Goal: Task Accomplishment & Management: Use online tool/utility

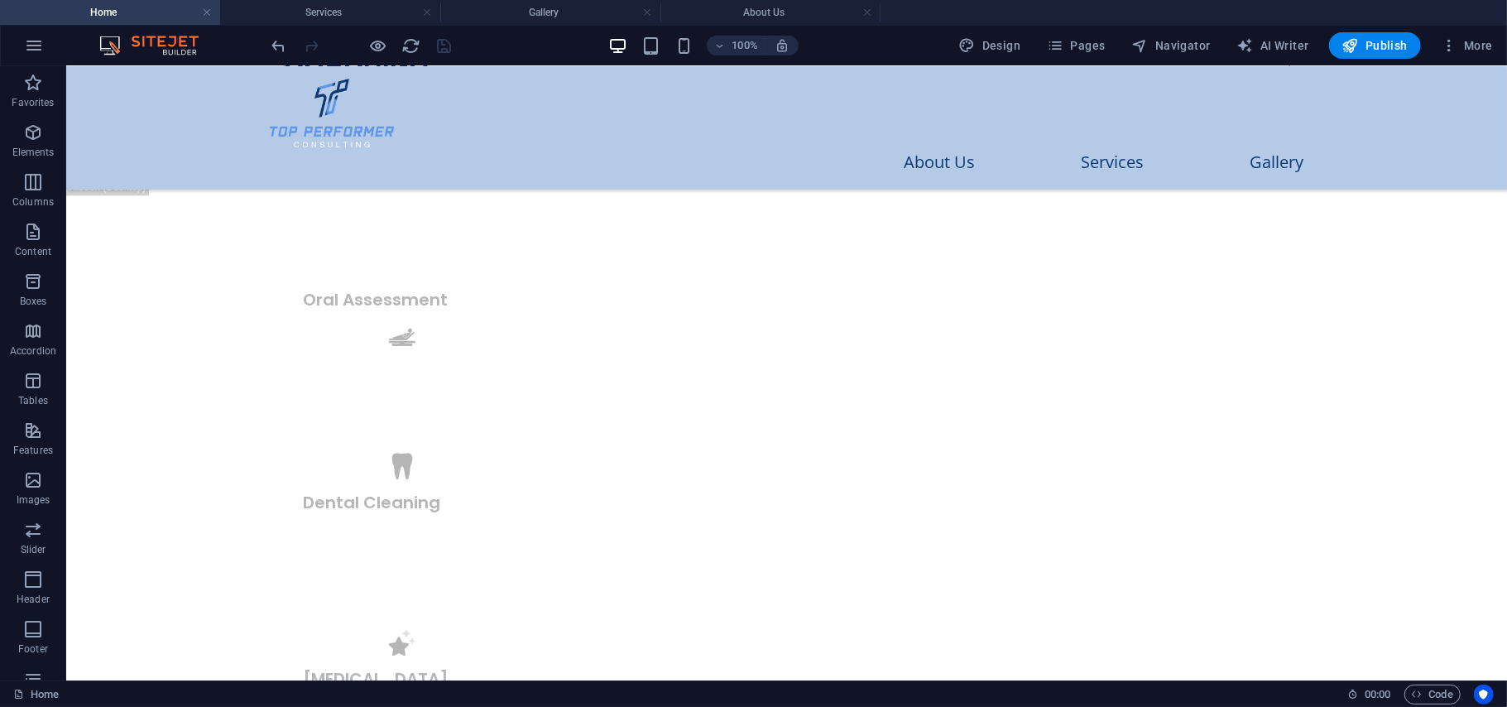
scroll to position [2758, 0]
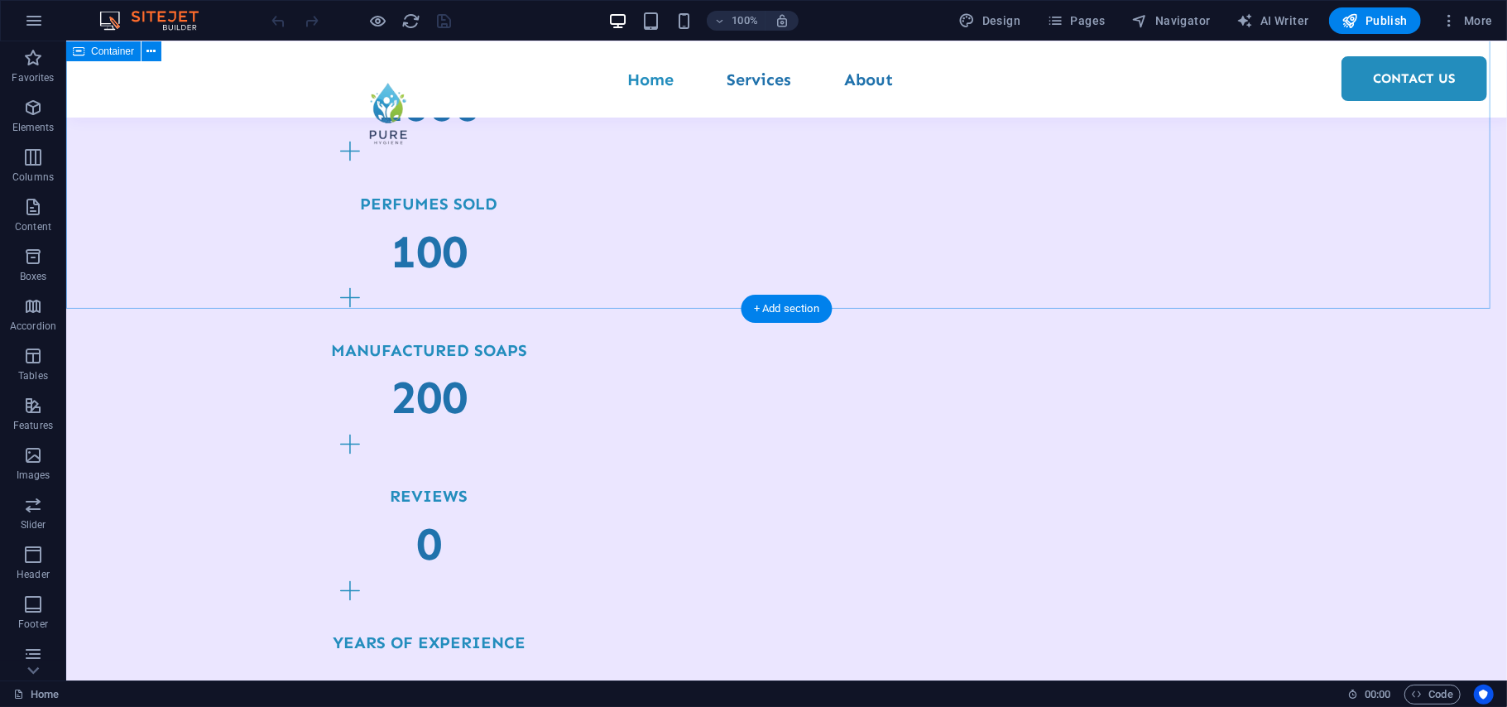
scroll to position [1787, 0]
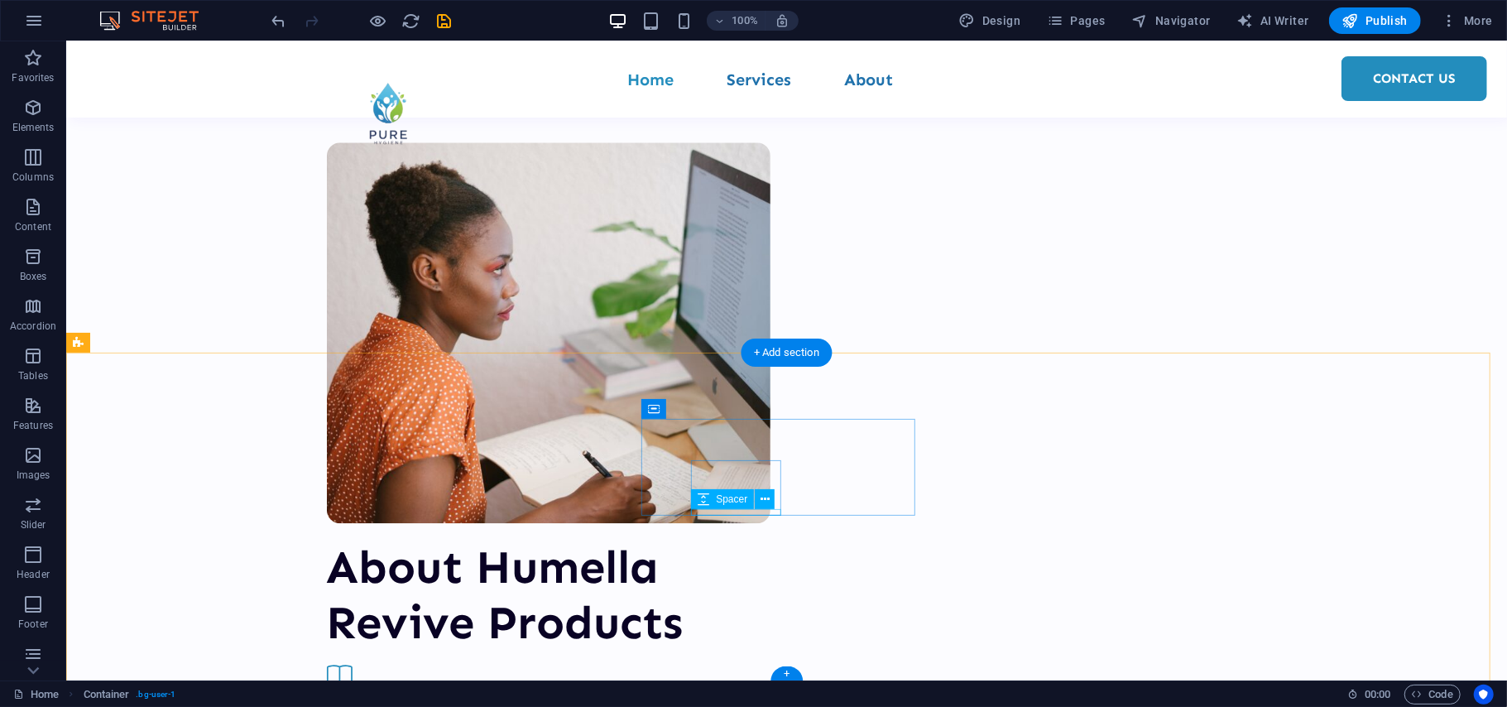
scroll to position [2766, 0]
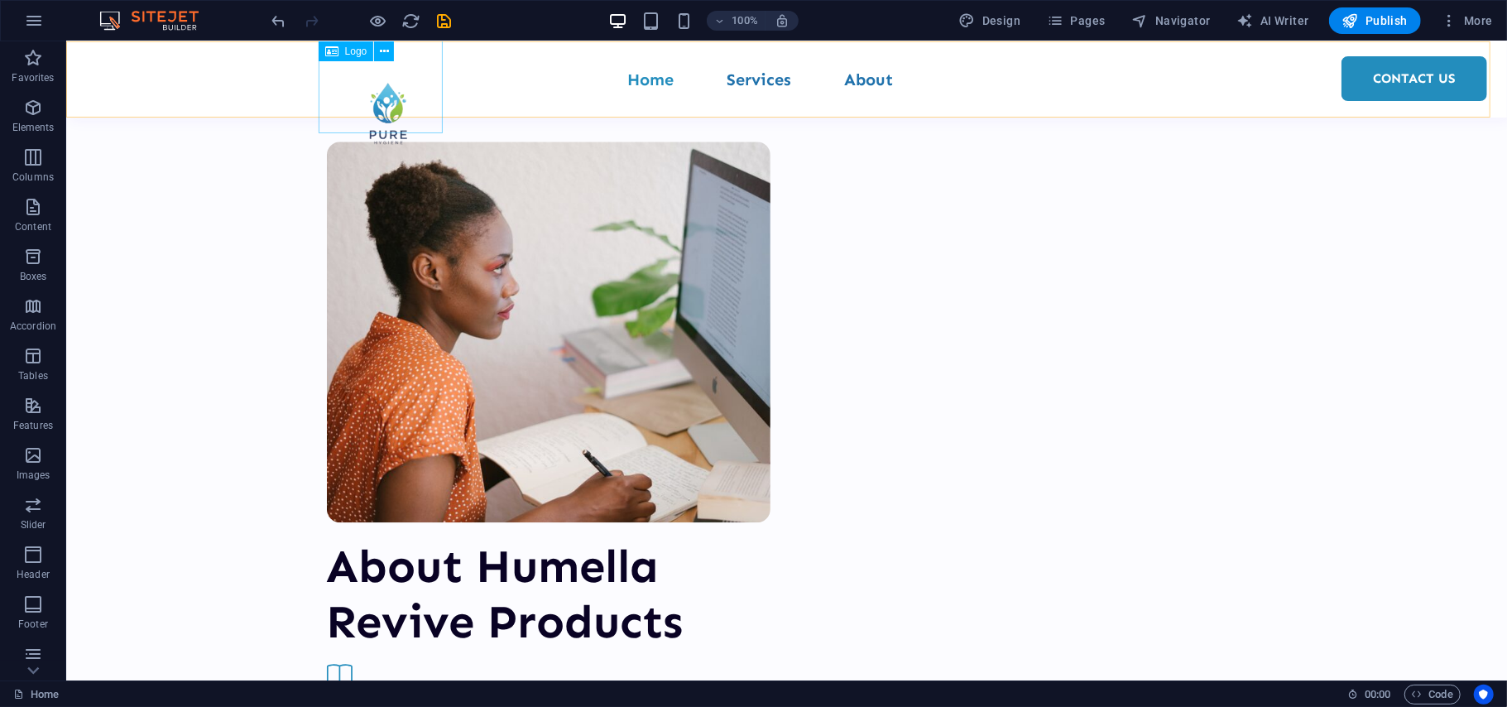
click at [367, 66] on div at bounding box center [388, 118] width 124 height 107
select select "px"
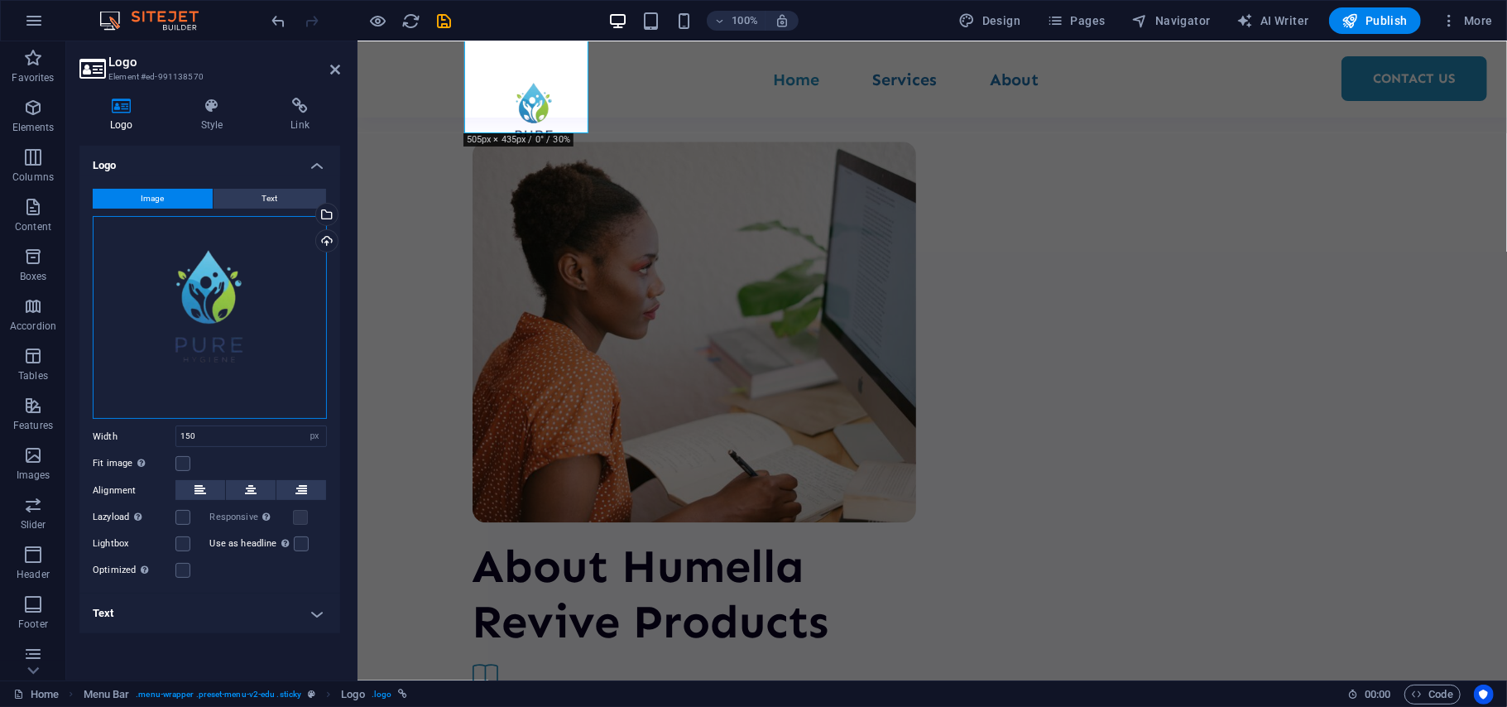
click at [233, 338] on div "Drag files here, click to choose files or select files from Files or our free s…" at bounding box center [210, 317] width 234 height 203
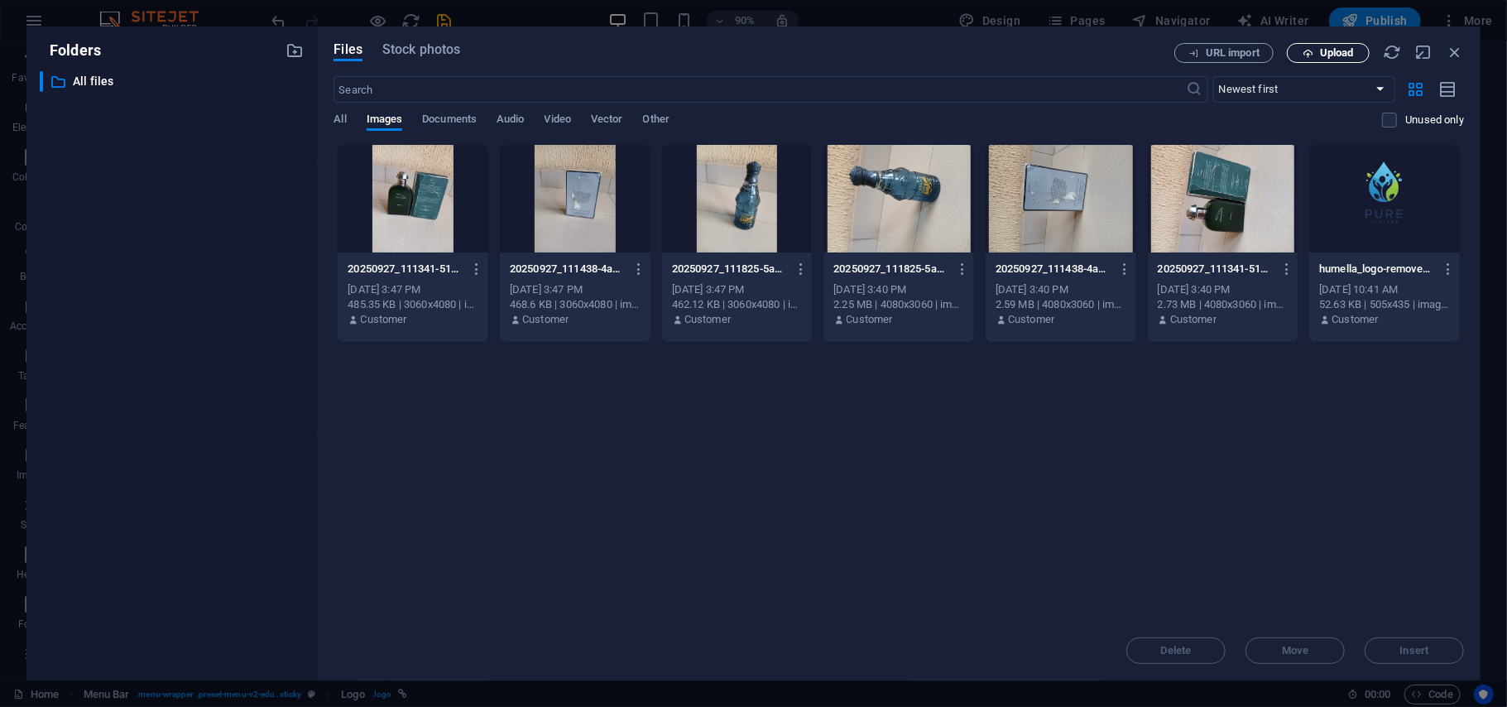
click at [1324, 55] on span "Upload" at bounding box center [1337, 53] width 34 height 10
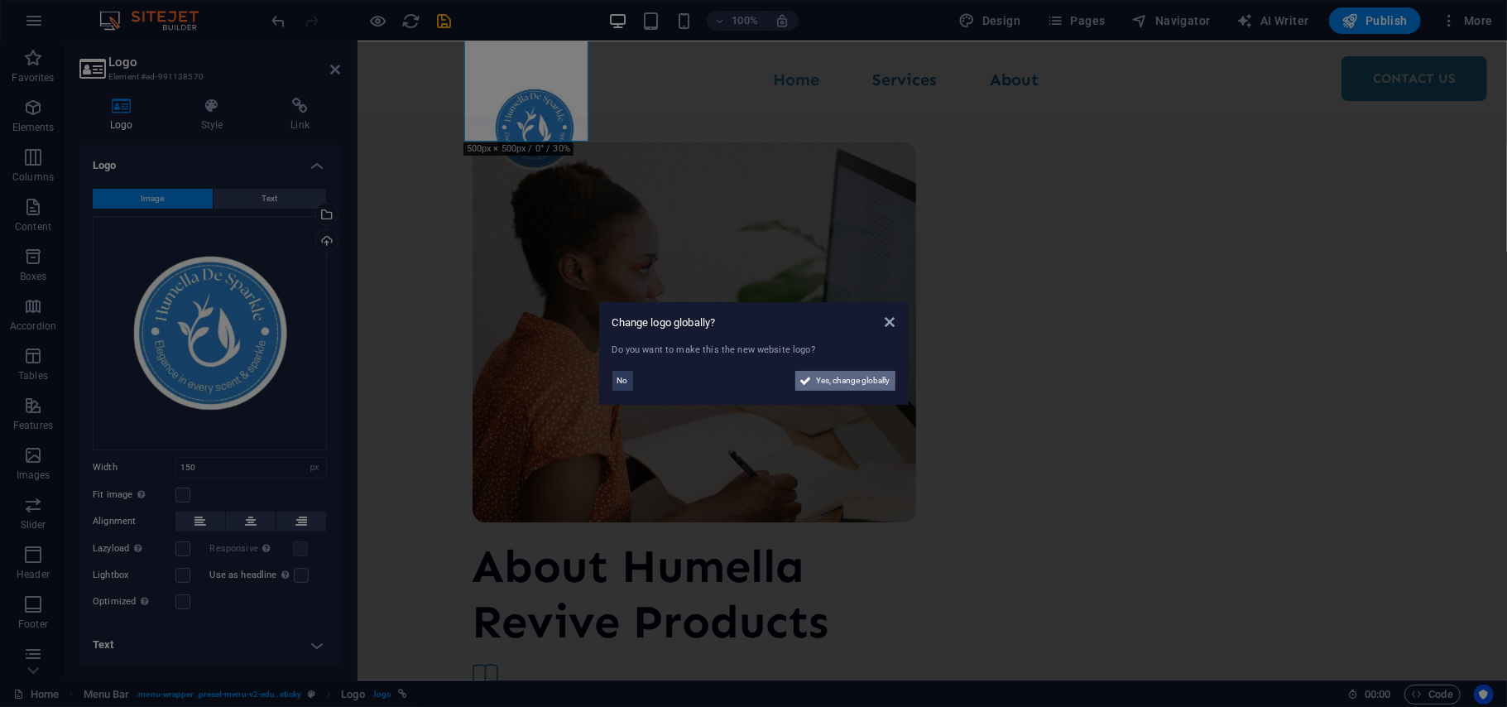
click at [832, 382] on span "Yes, change globally" at bounding box center [854, 381] width 74 height 20
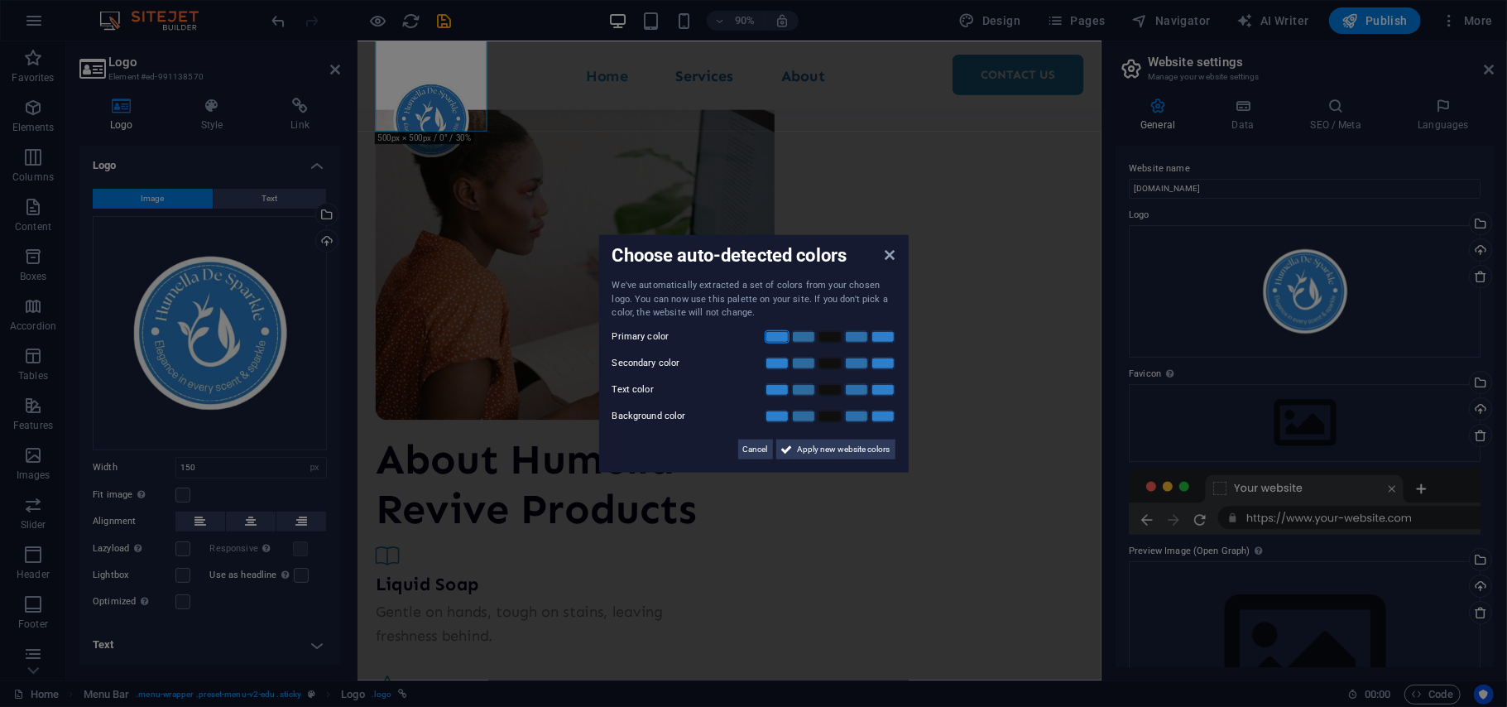
click at [773, 333] on link at bounding box center [777, 335] width 25 height 13
click at [864, 449] on span "Apply new website colors" at bounding box center [844, 449] width 93 height 20
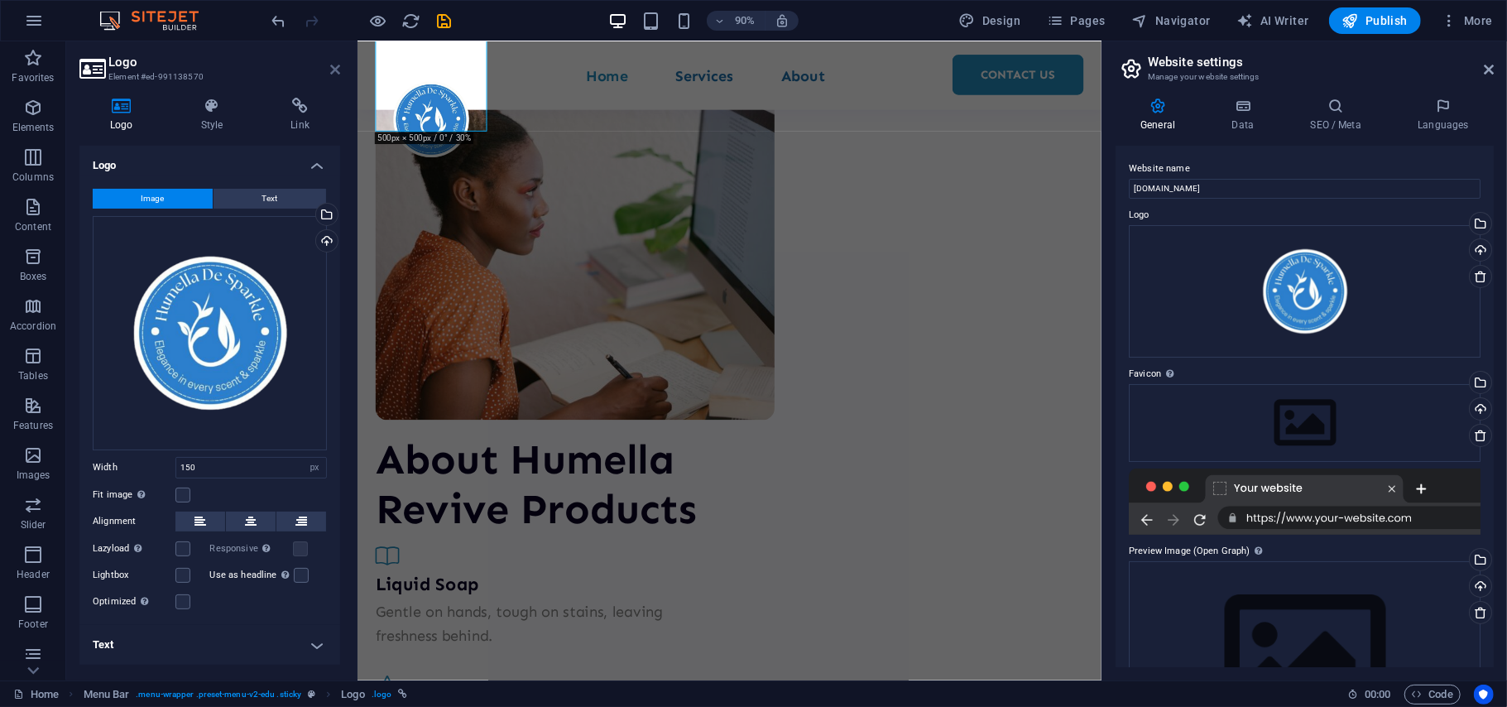
click at [330, 65] on icon at bounding box center [335, 69] width 10 height 13
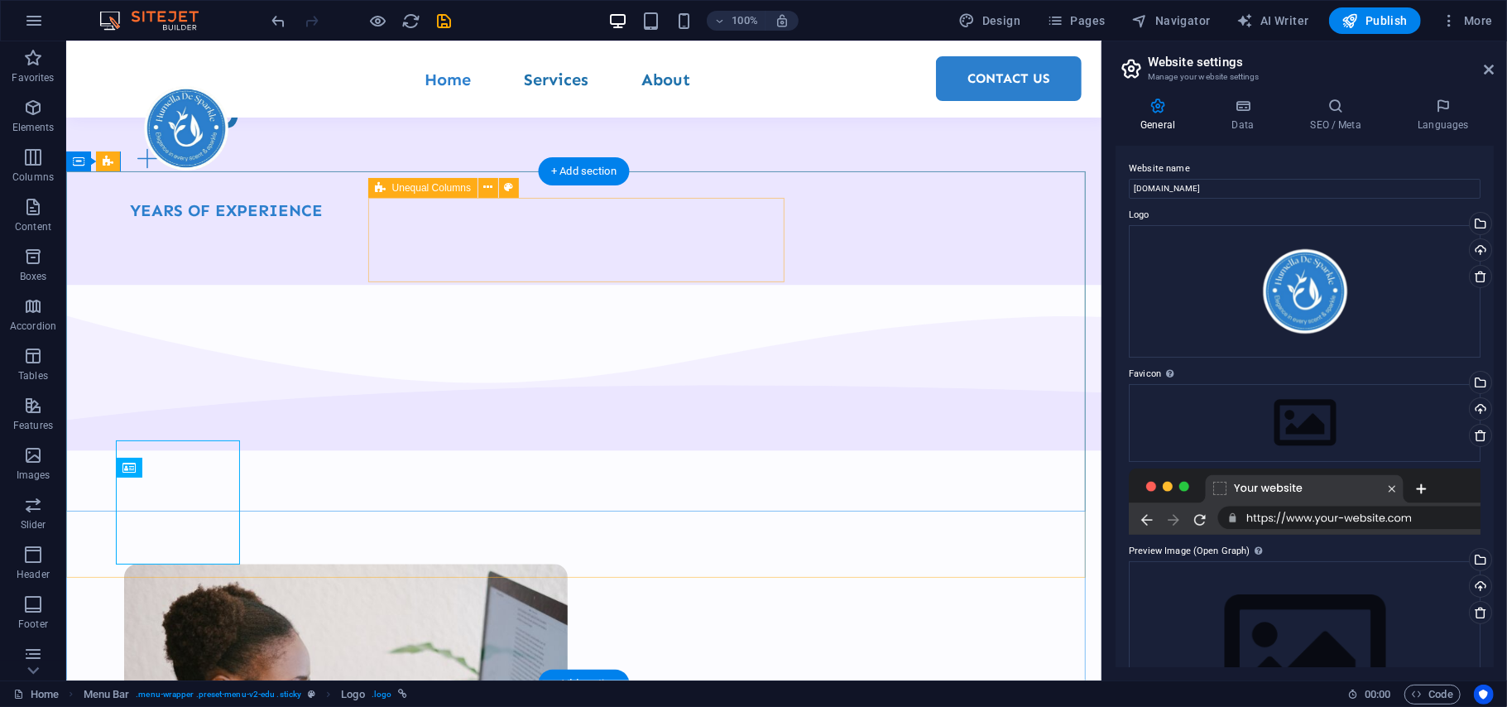
scroll to position [2305, 0]
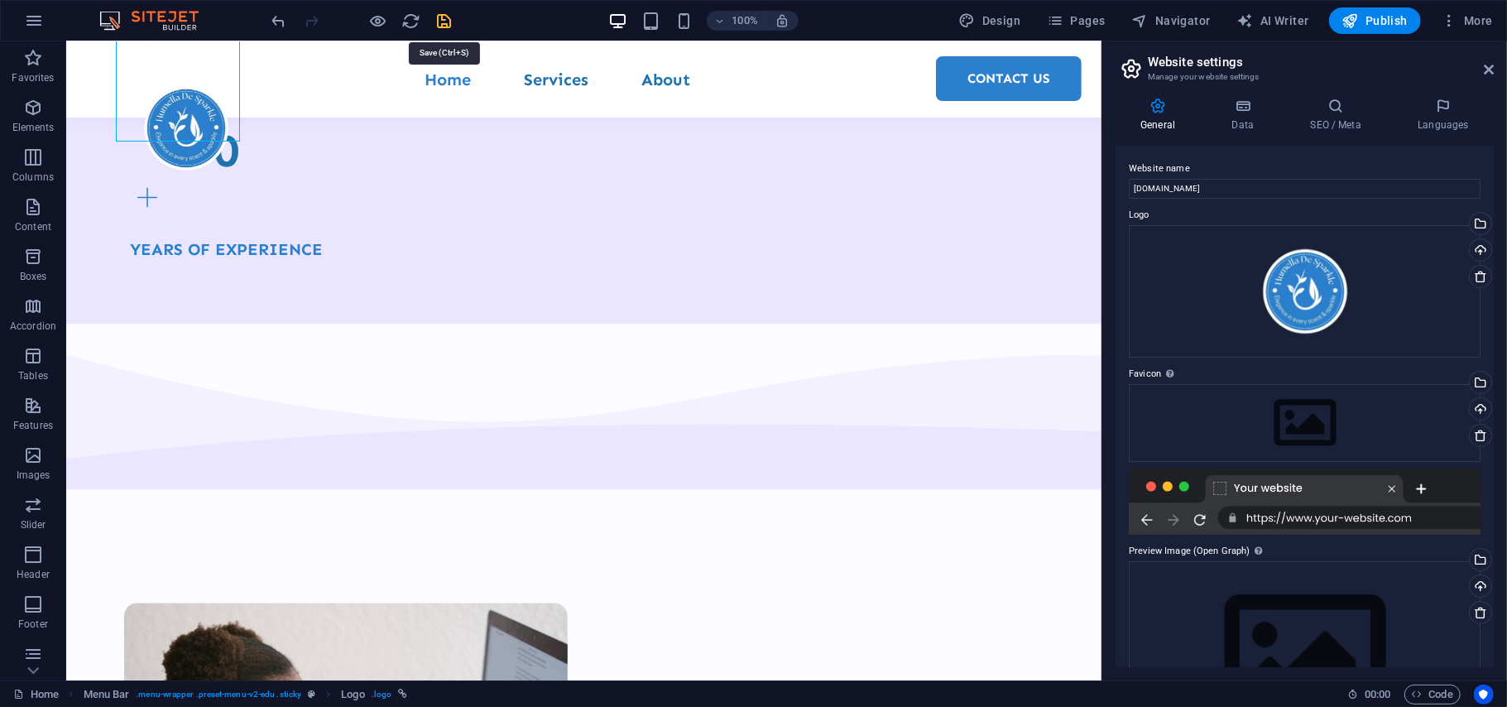
click at [447, 18] on icon "save" at bounding box center [444, 21] width 19 height 19
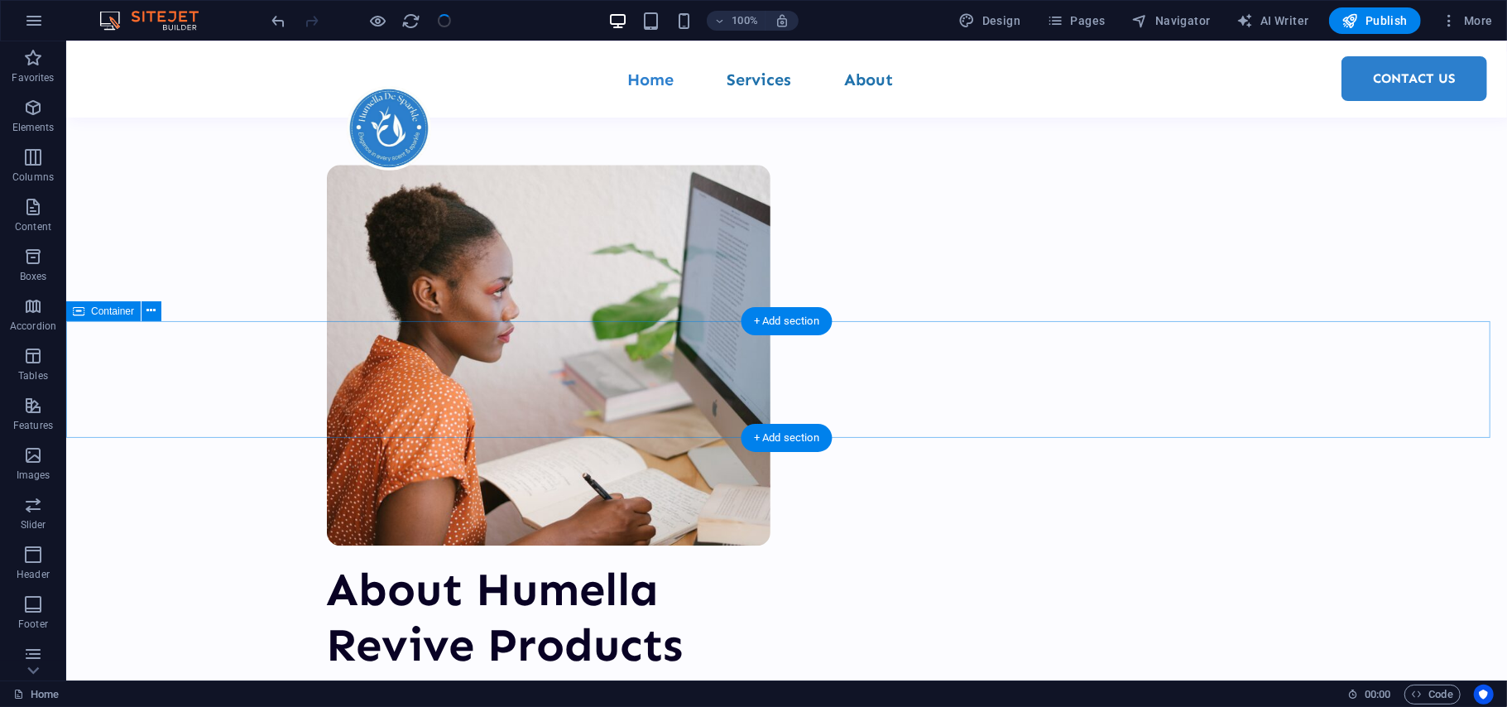
scroll to position [2777, 0]
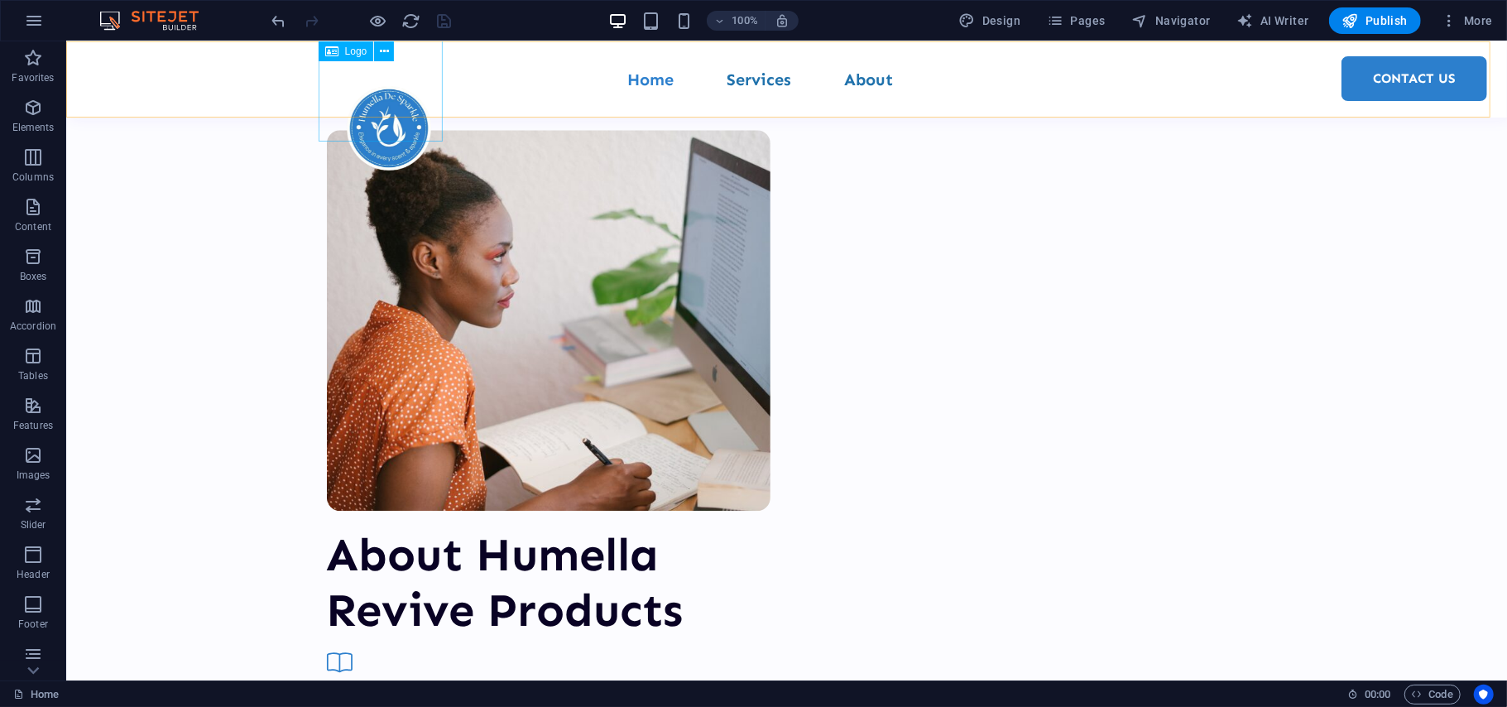
click at [351, 73] on div at bounding box center [388, 127] width 124 height 124
select select "px"
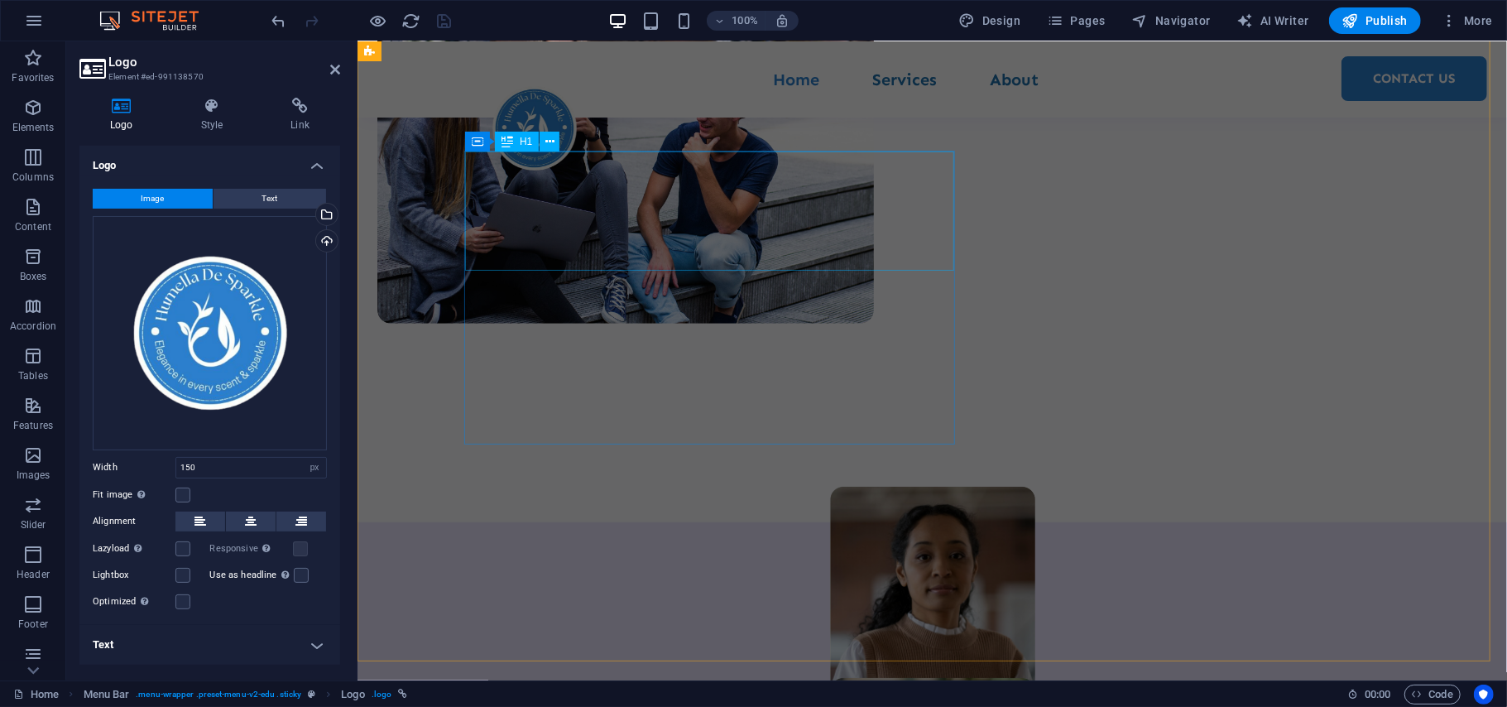
scroll to position [0, 0]
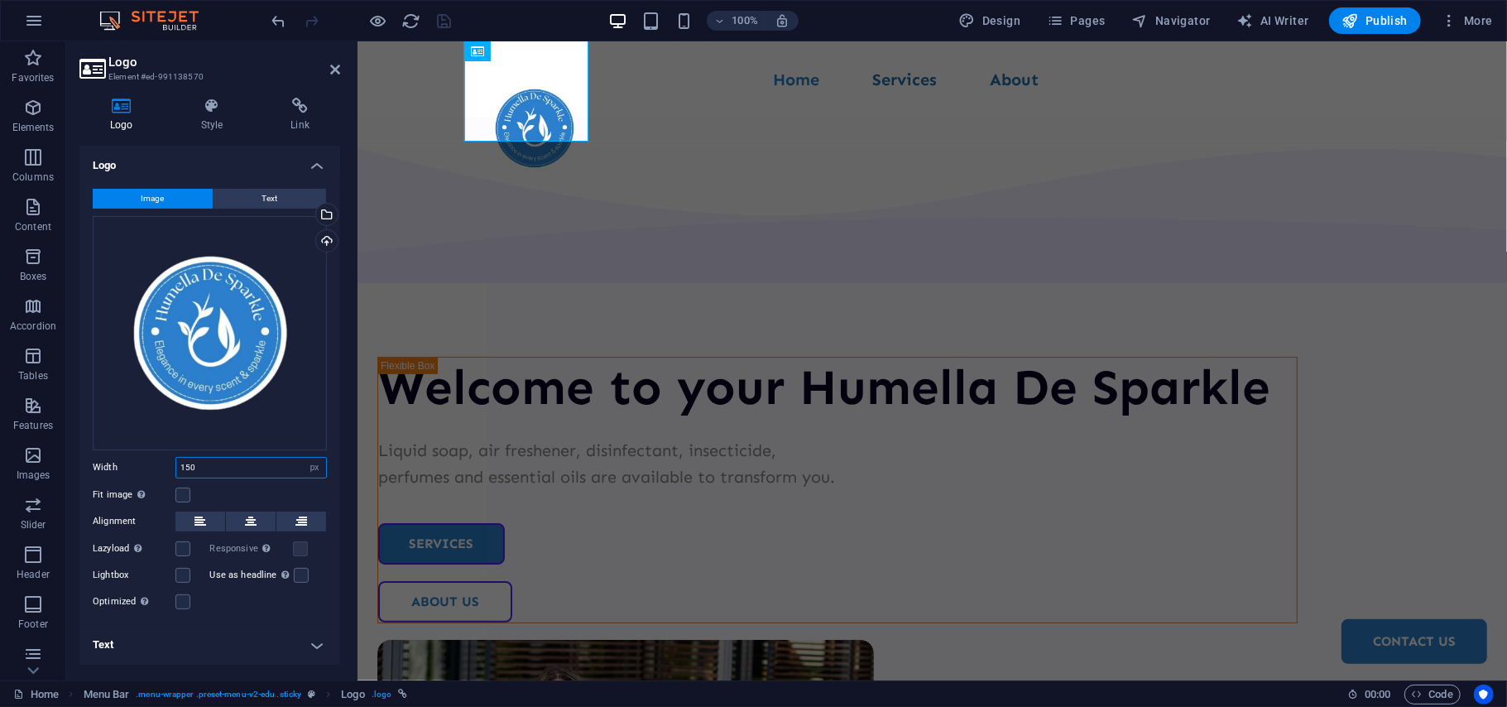
click at [217, 460] on input "150" at bounding box center [251, 468] width 150 height 20
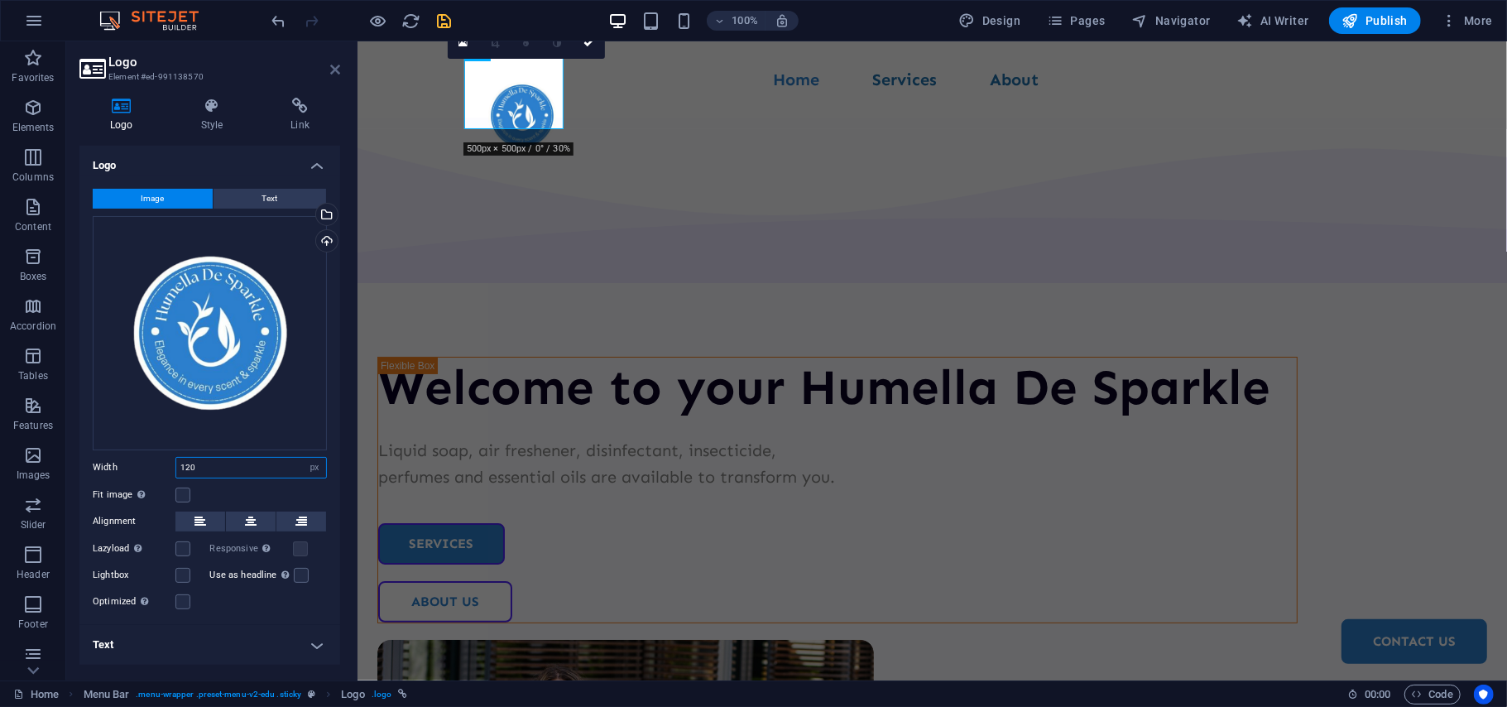
type input "120"
drag, startPoint x: 333, startPoint y: 67, endPoint x: 269, endPoint y: 26, distance: 75.5
click at [333, 67] on icon at bounding box center [335, 69] width 10 height 13
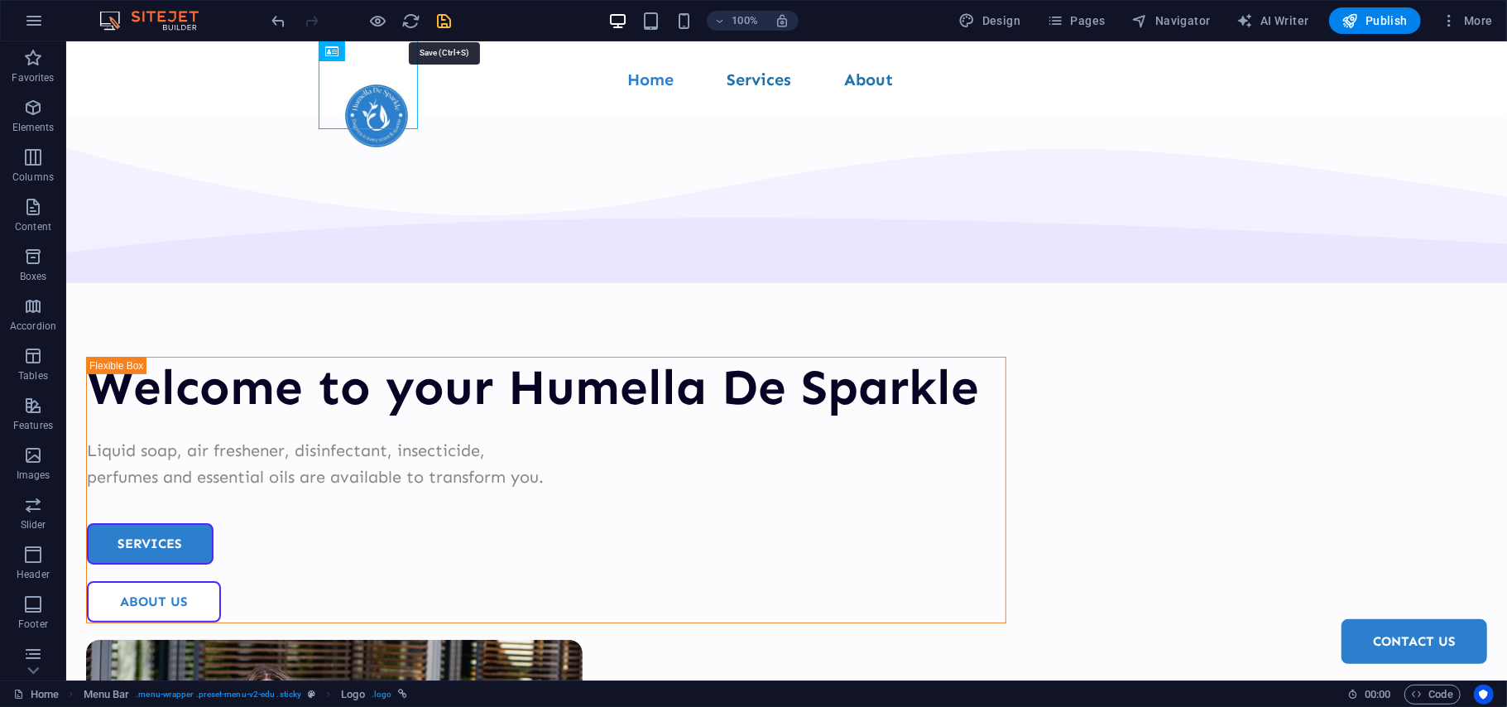
click at [451, 21] on icon "save" at bounding box center [444, 21] width 19 height 19
click at [1480, 15] on span "More" at bounding box center [1467, 20] width 52 height 17
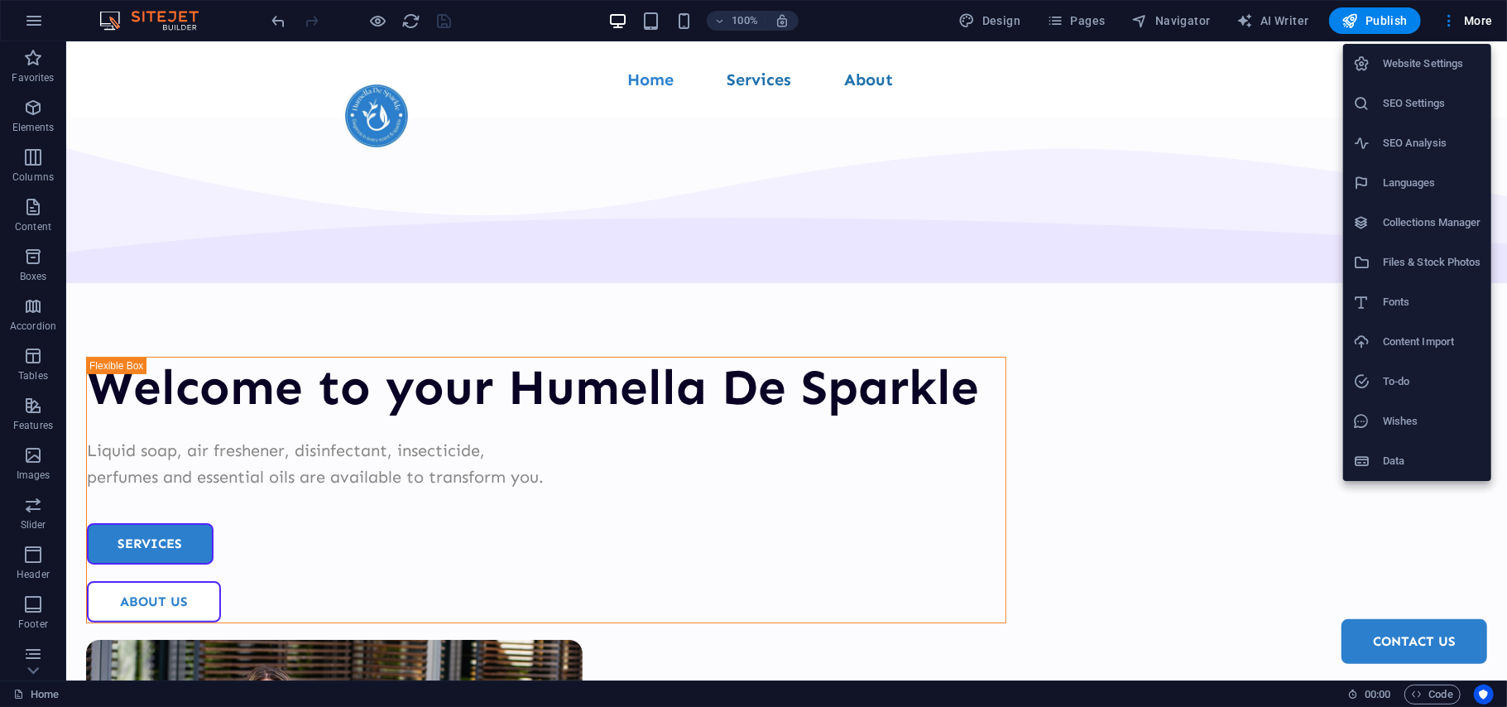
click at [1392, 73] on h6 "Website Settings" at bounding box center [1432, 64] width 98 height 20
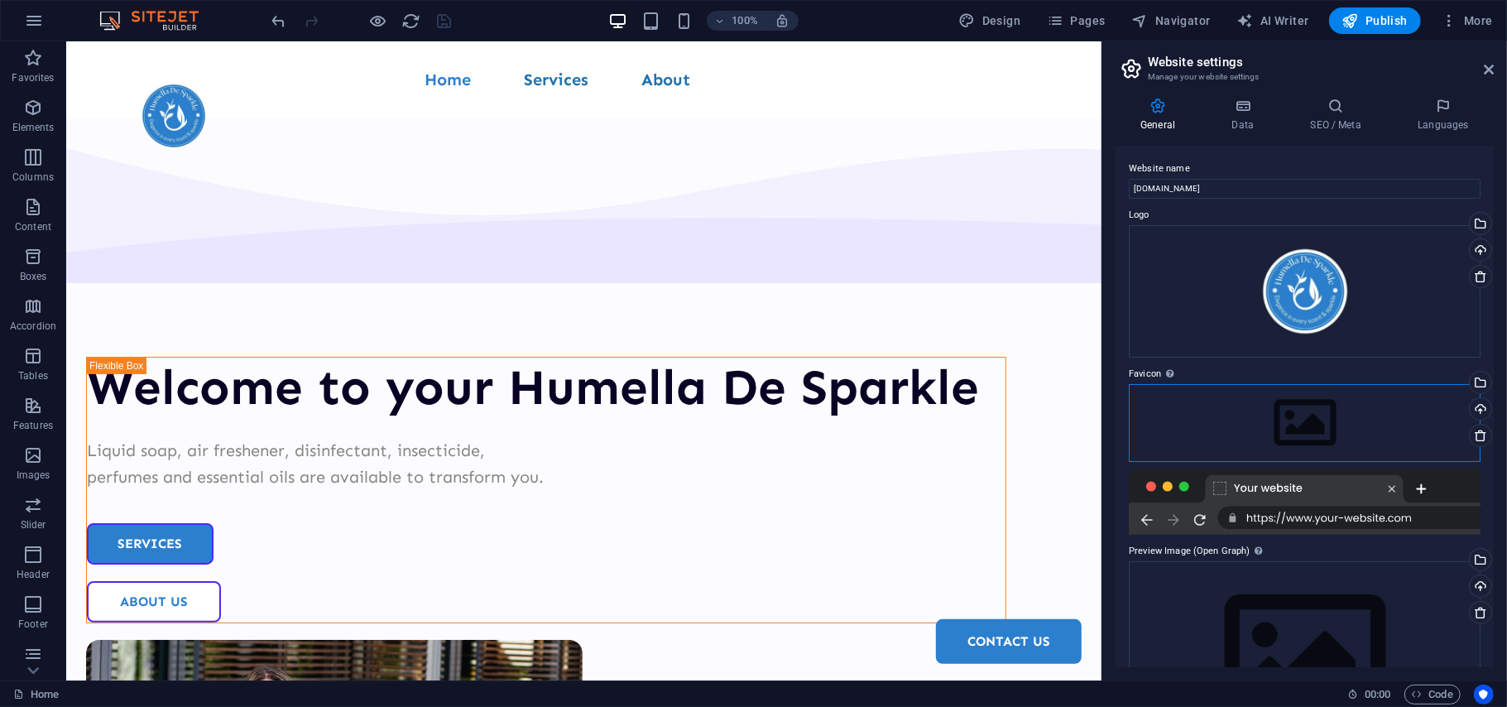
click at [1279, 425] on div "Drag files here, click to choose files or select files from Files or our free s…" at bounding box center [1305, 423] width 352 height 78
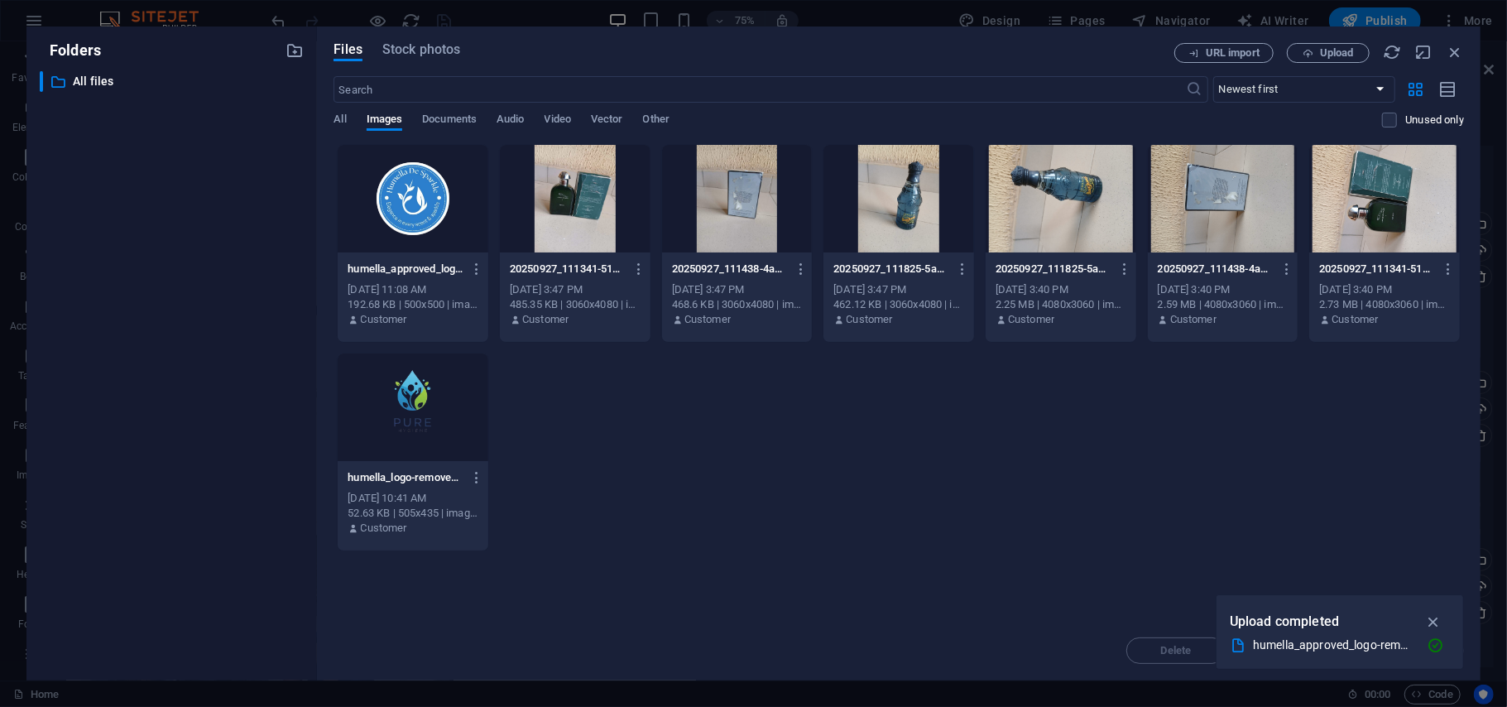
click at [430, 258] on div "humella_approved_logo-removebg-preview-cH87gxrN_hRDlDMQwOlBEQ.png humella_appro…" at bounding box center [413, 269] width 131 height 26
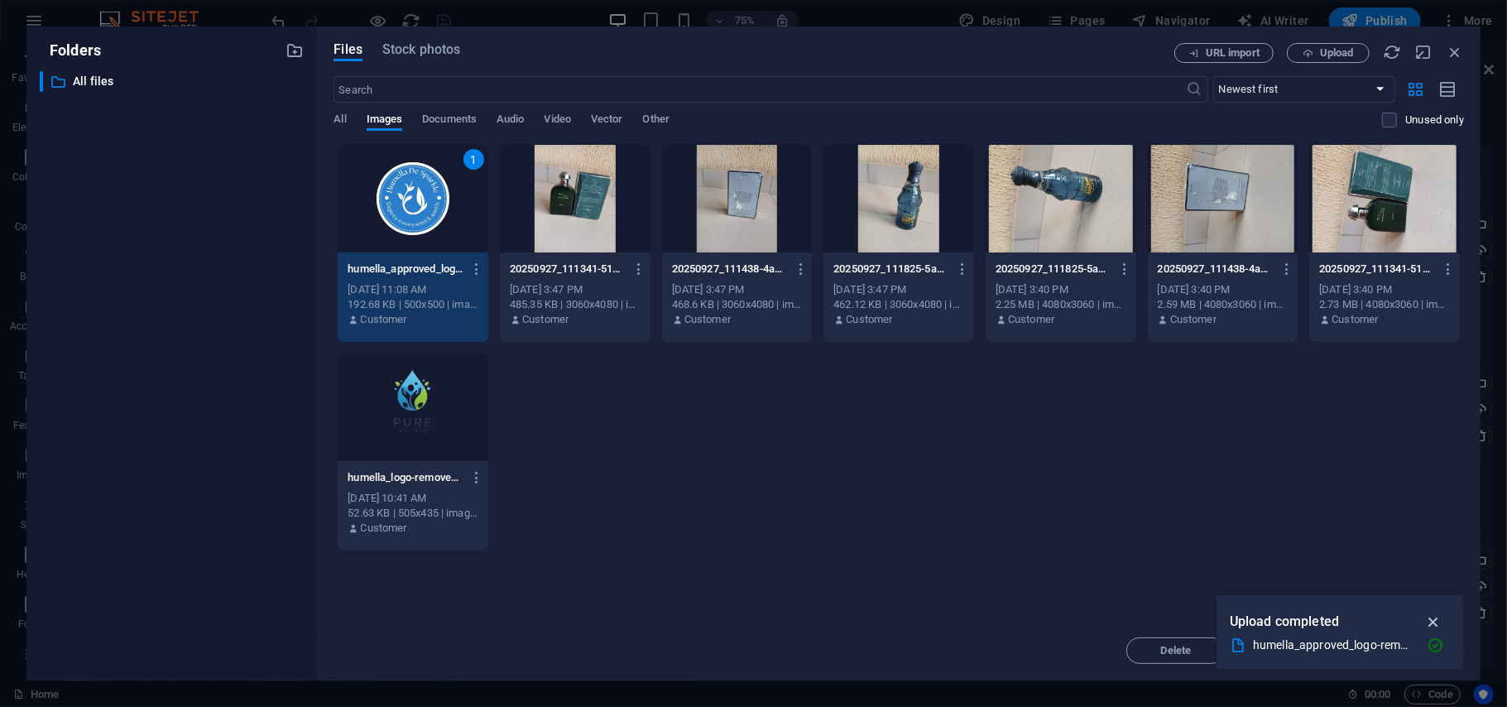
click at [1431, 616] on icon "button" at bounding box center [1433, 621] width 19 height 18
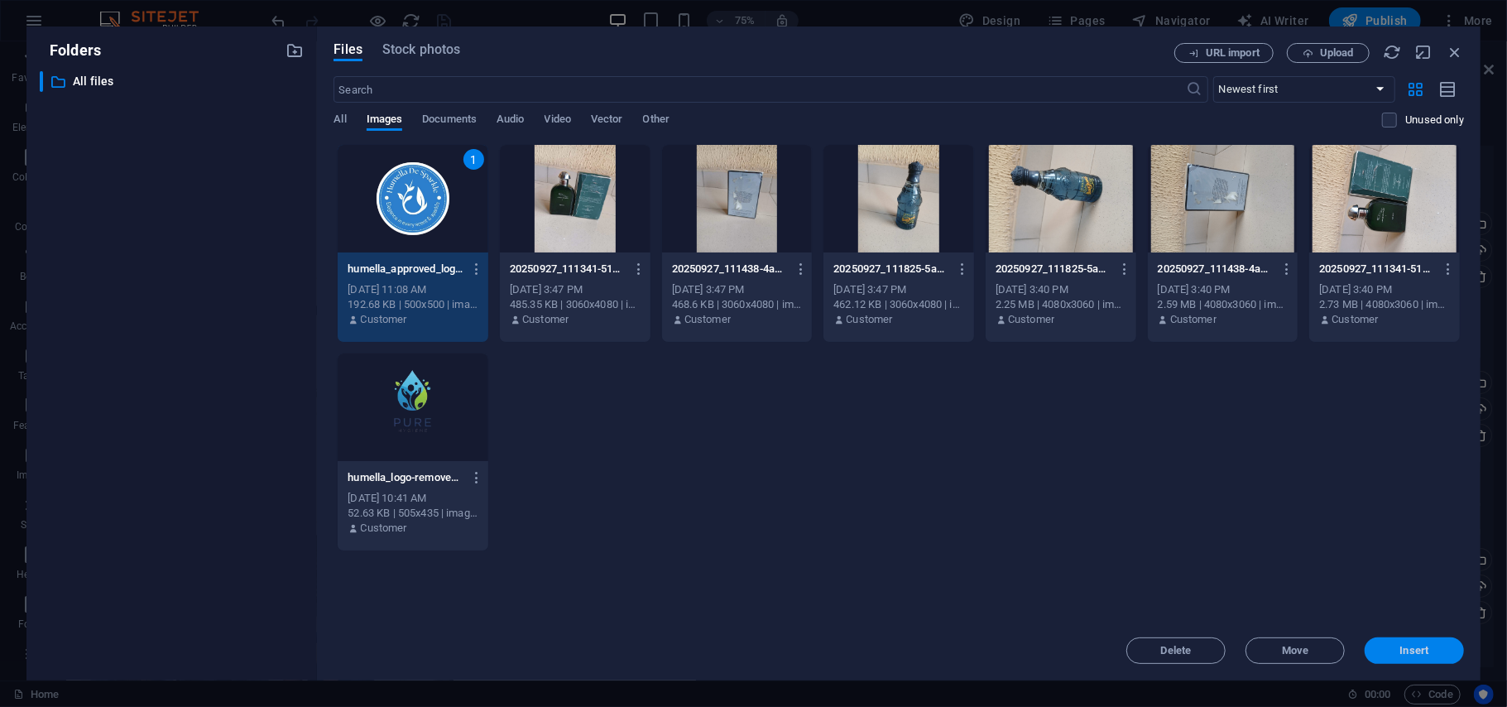
click at [1394, 647] on span "Insert" at bounding box center [1414, 650] width 86 height 10
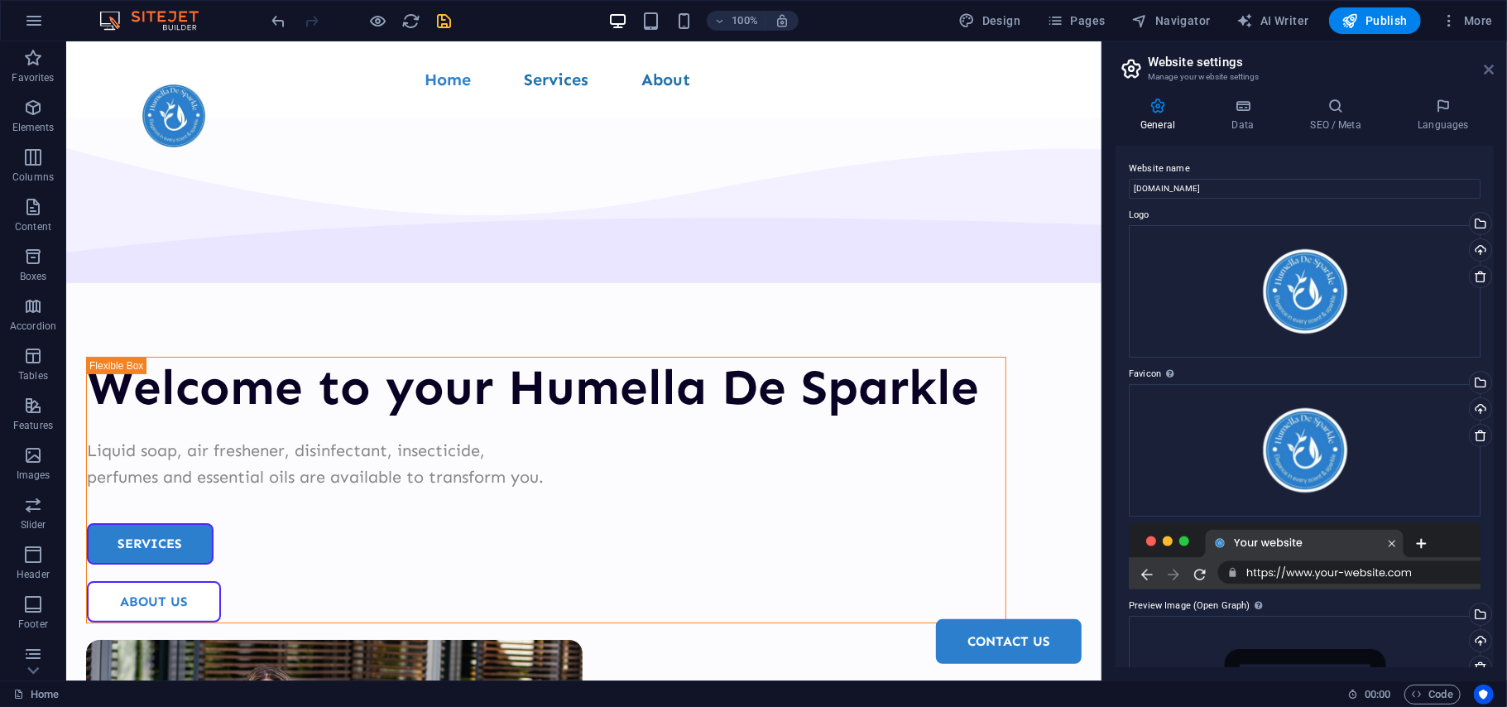
click at [1488, 70] on icon at bounding box center [1489, 69] width 10 height 13
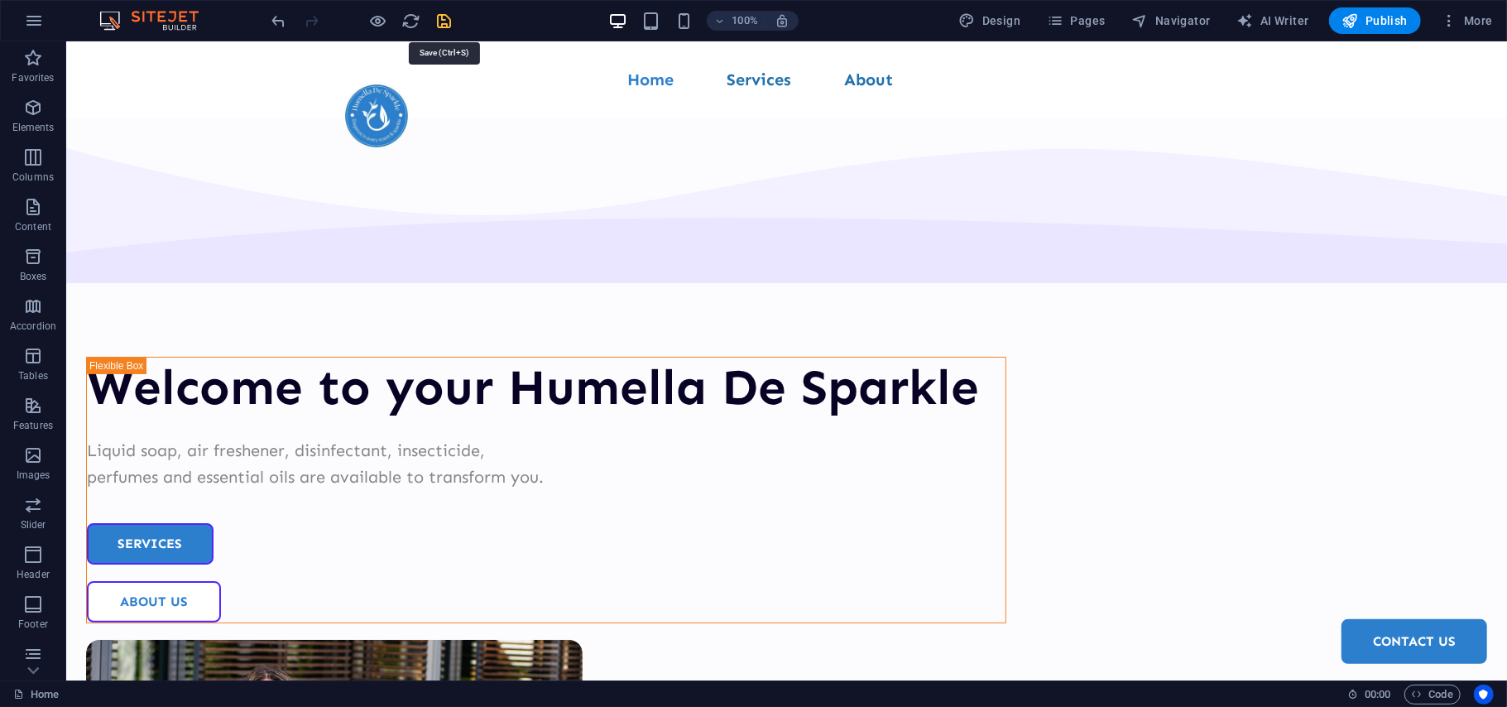
click at [444, 22] on icon "save" at bounding box center [444, 21] width 19 height 19
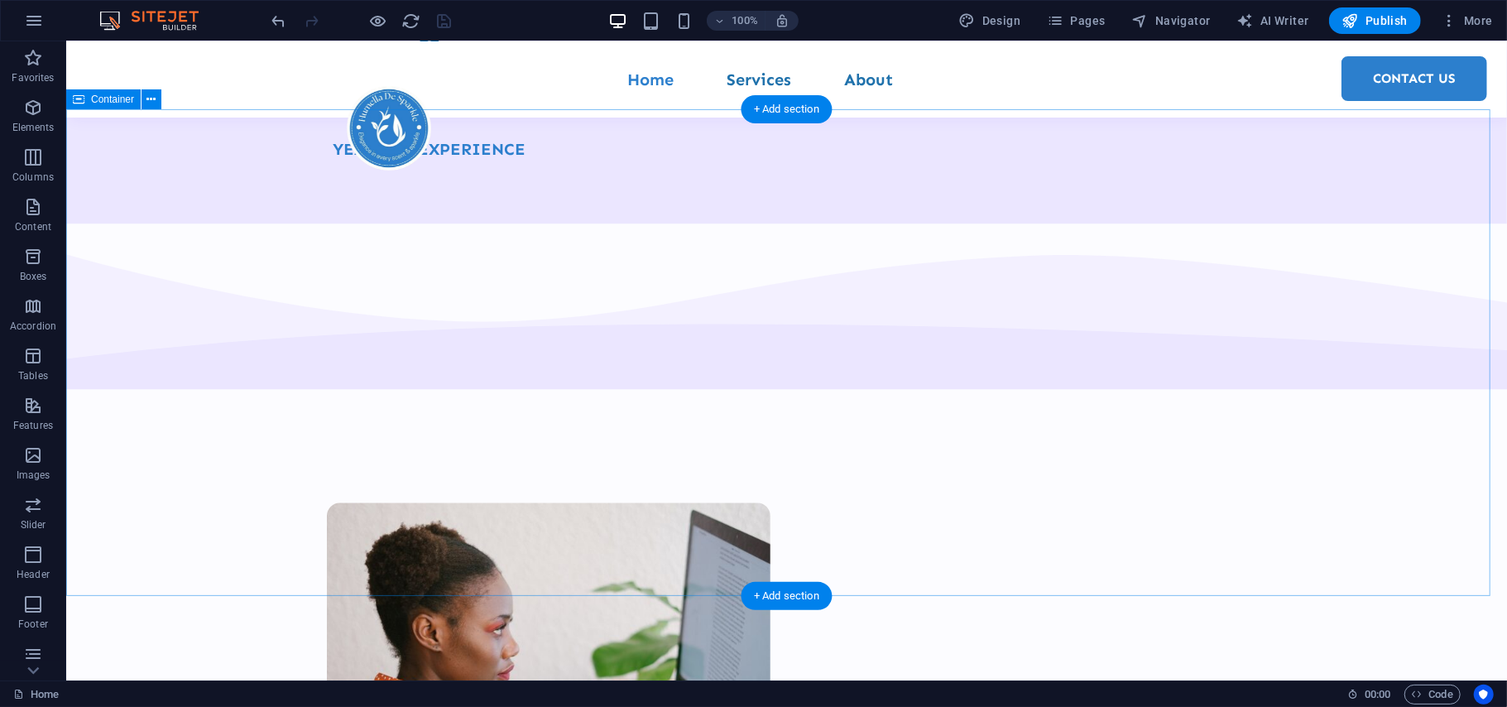
scroll to position [2777, 0]
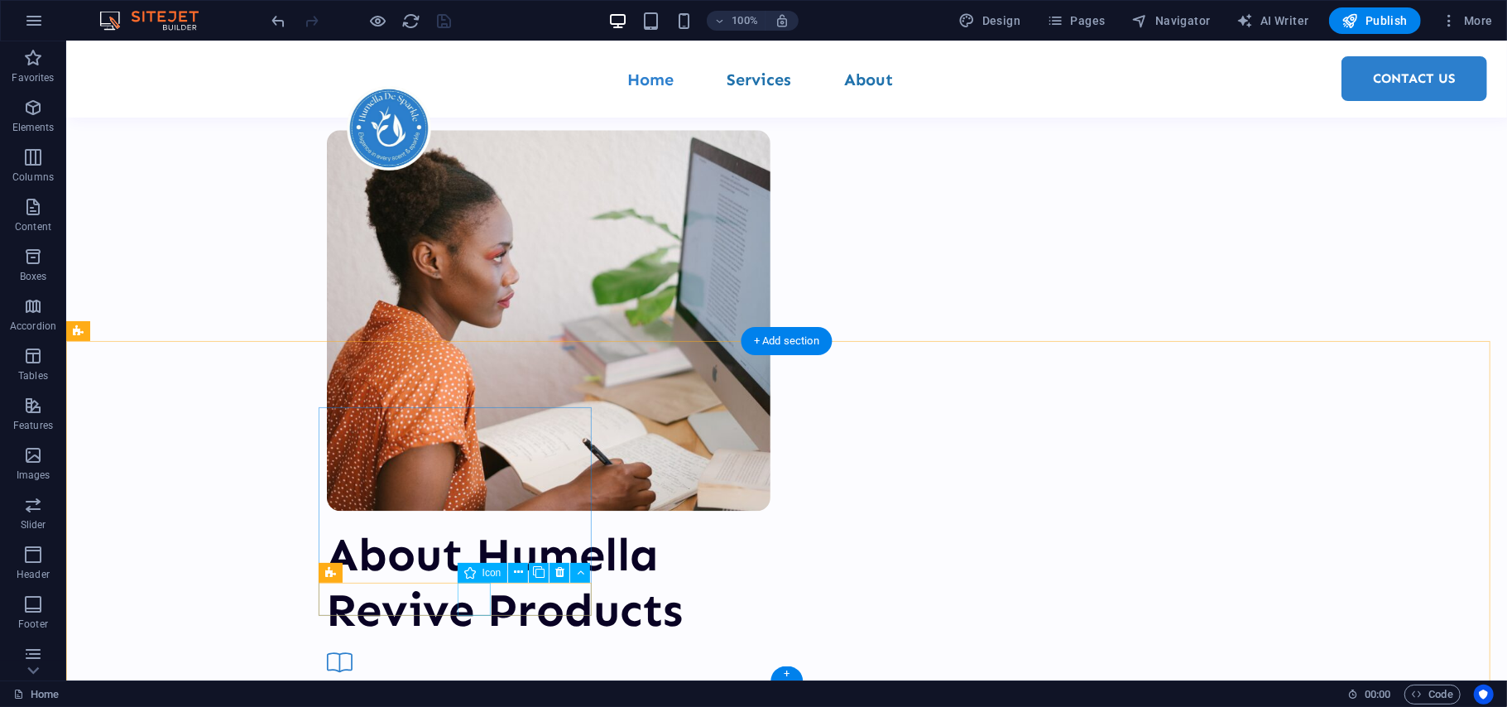
click at [786, 672] on div "+" at bounding box center [786, 673] width 32 height 15
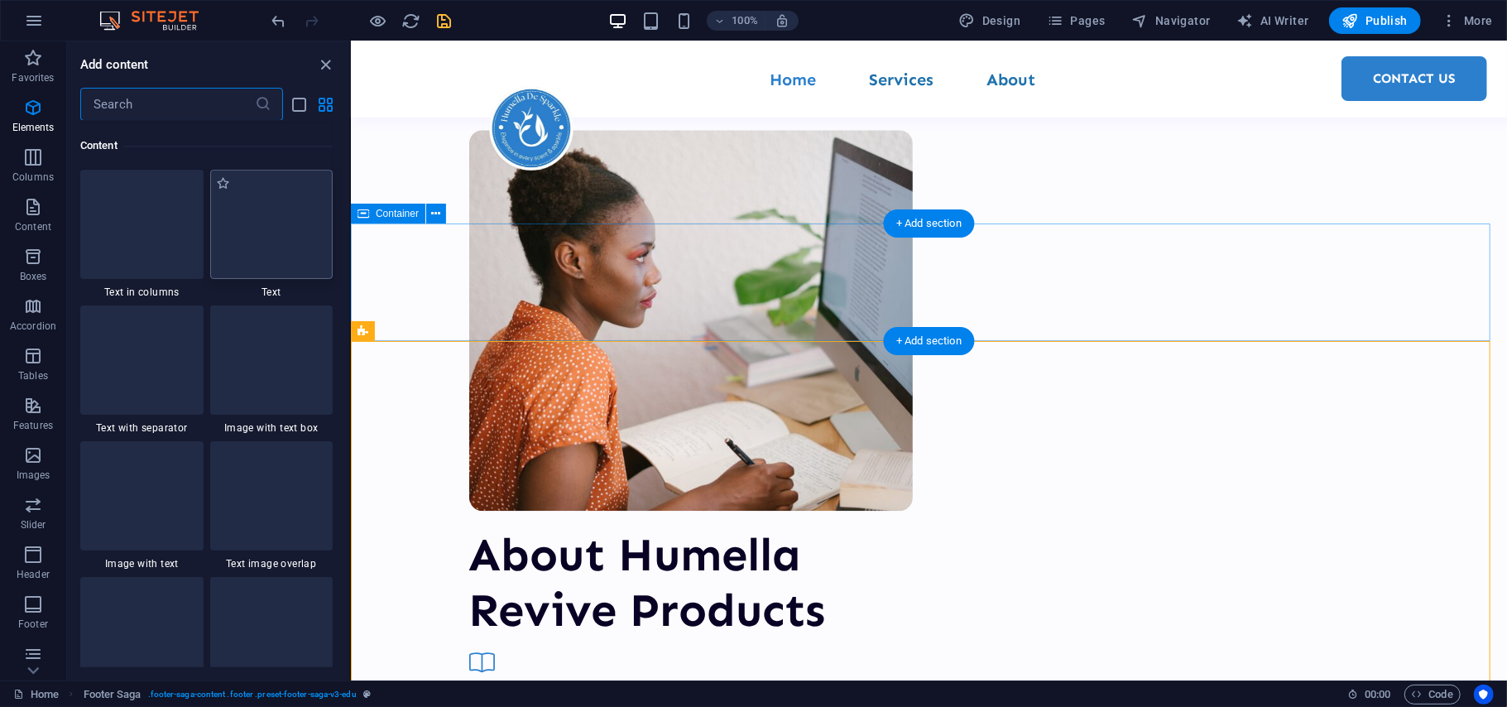
scroll to position [2895, 0]
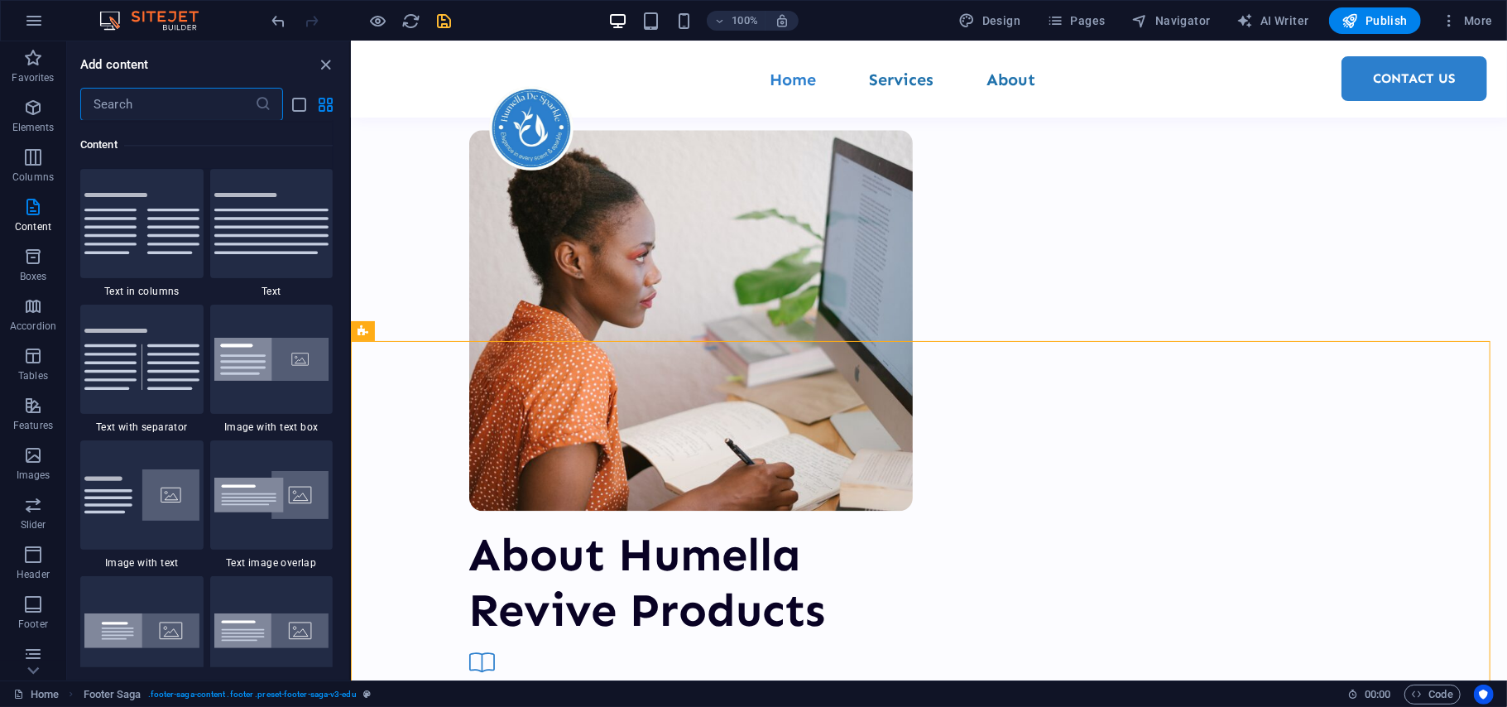
click at [144, 88] on input "text" at bounding box center [167, 104] width 175 height 33
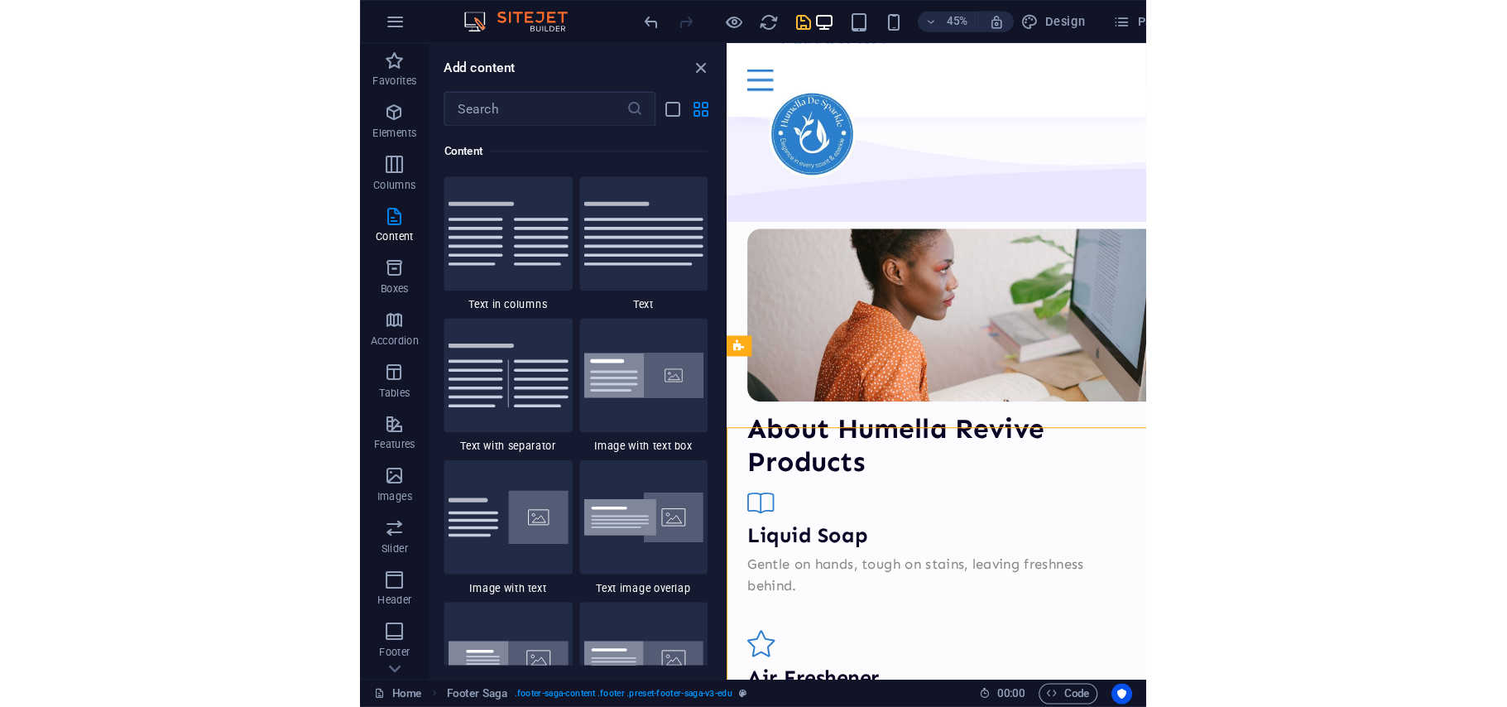
scroll to position [2777, 0]
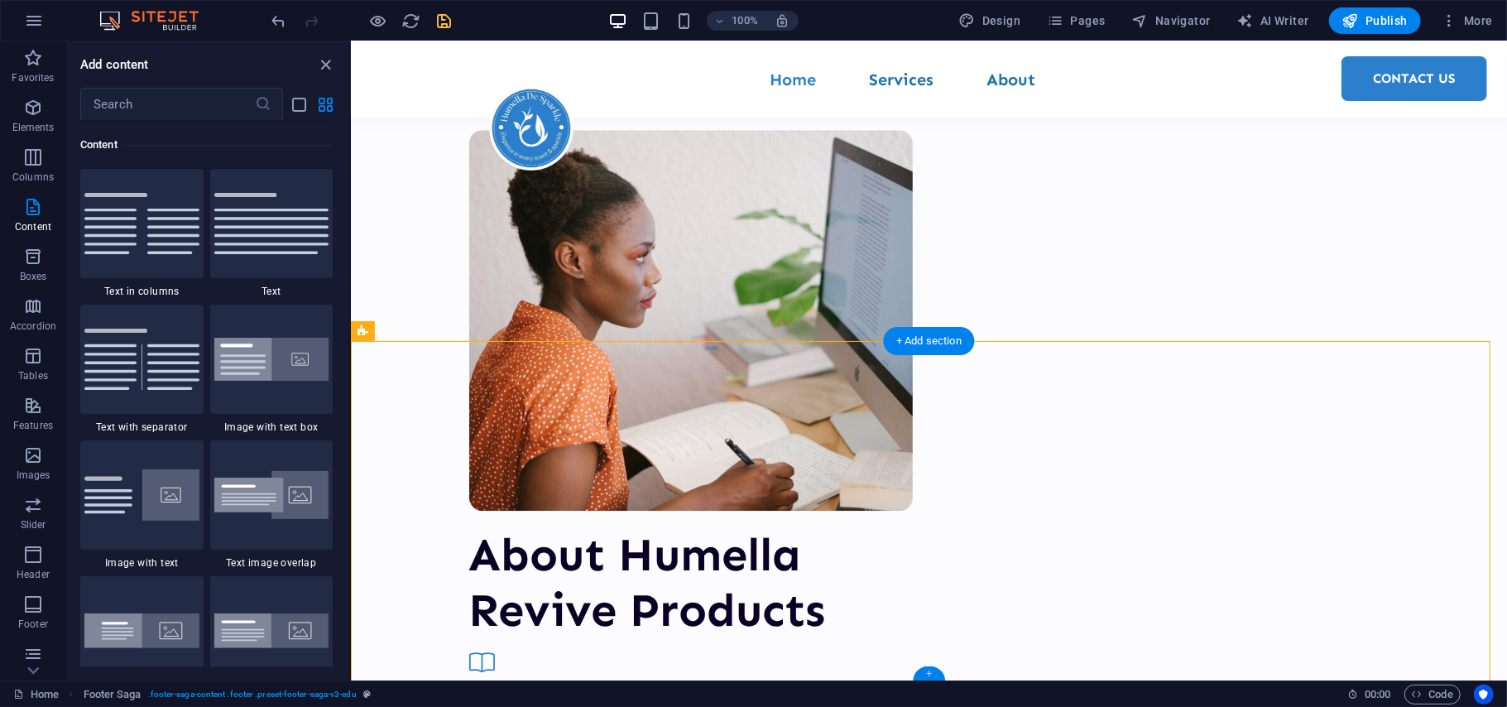
click at [928, 676] on div "+" at bounding box center [929, 673] width 32 height 15
click at [108, 107] on input "text" at bounding box center [167, 104] width 175 height 33
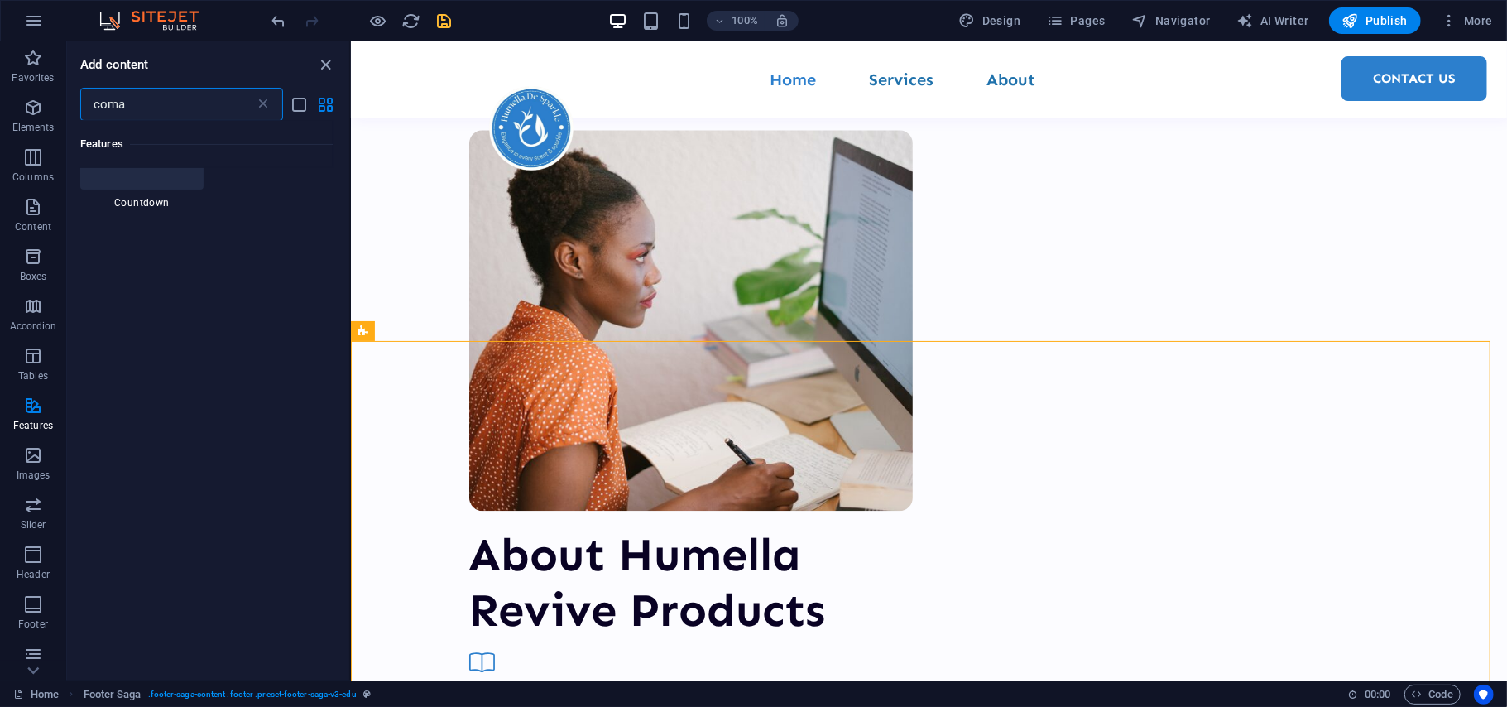
scroll to position [0, 0]
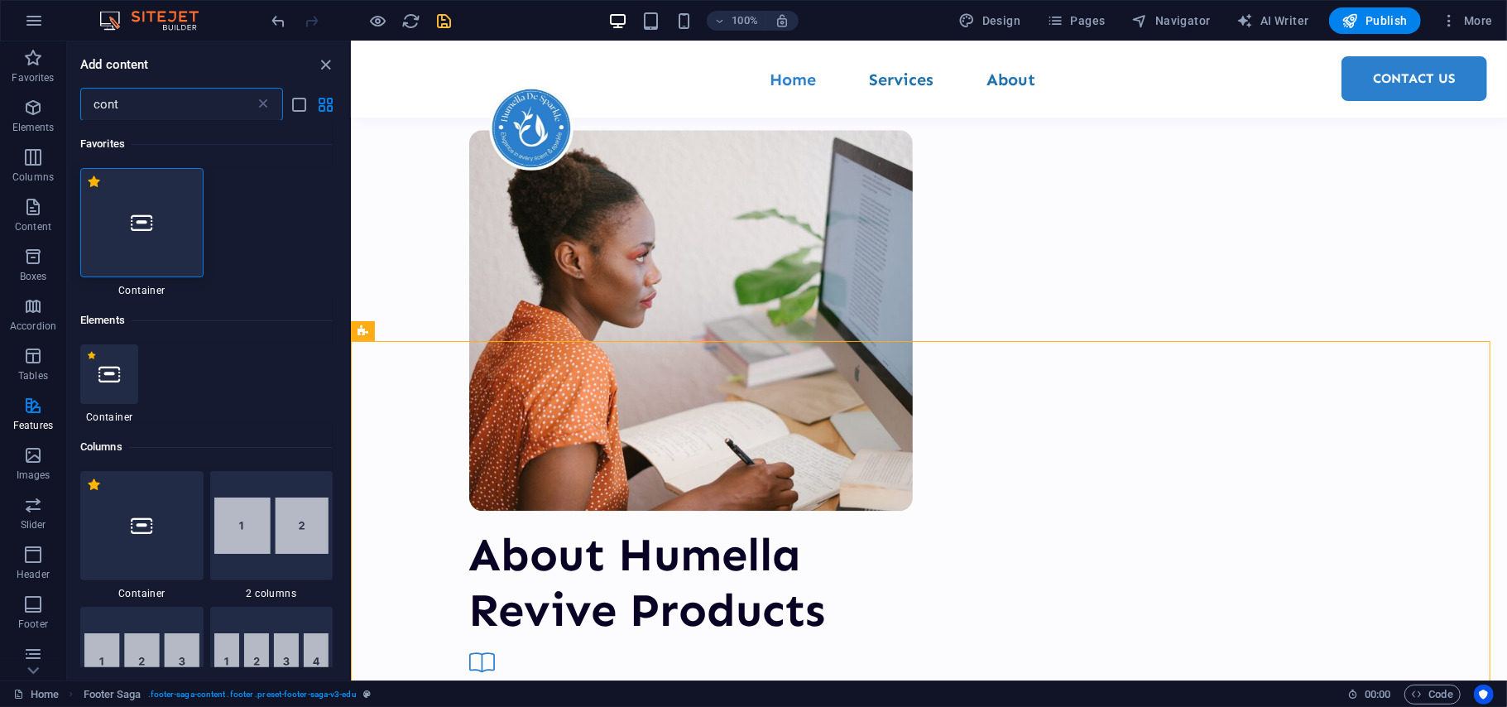
type input "cont"
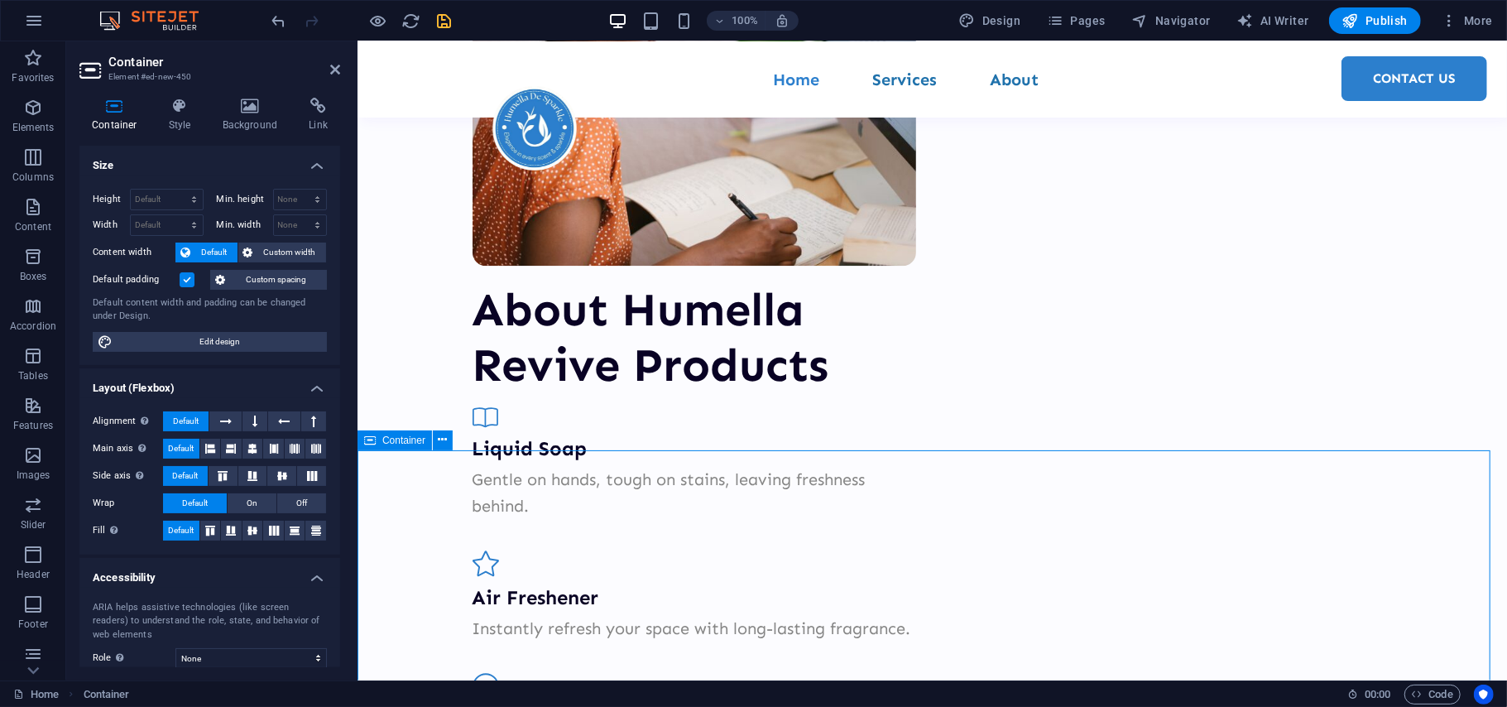
scroll to position [3026, 0]
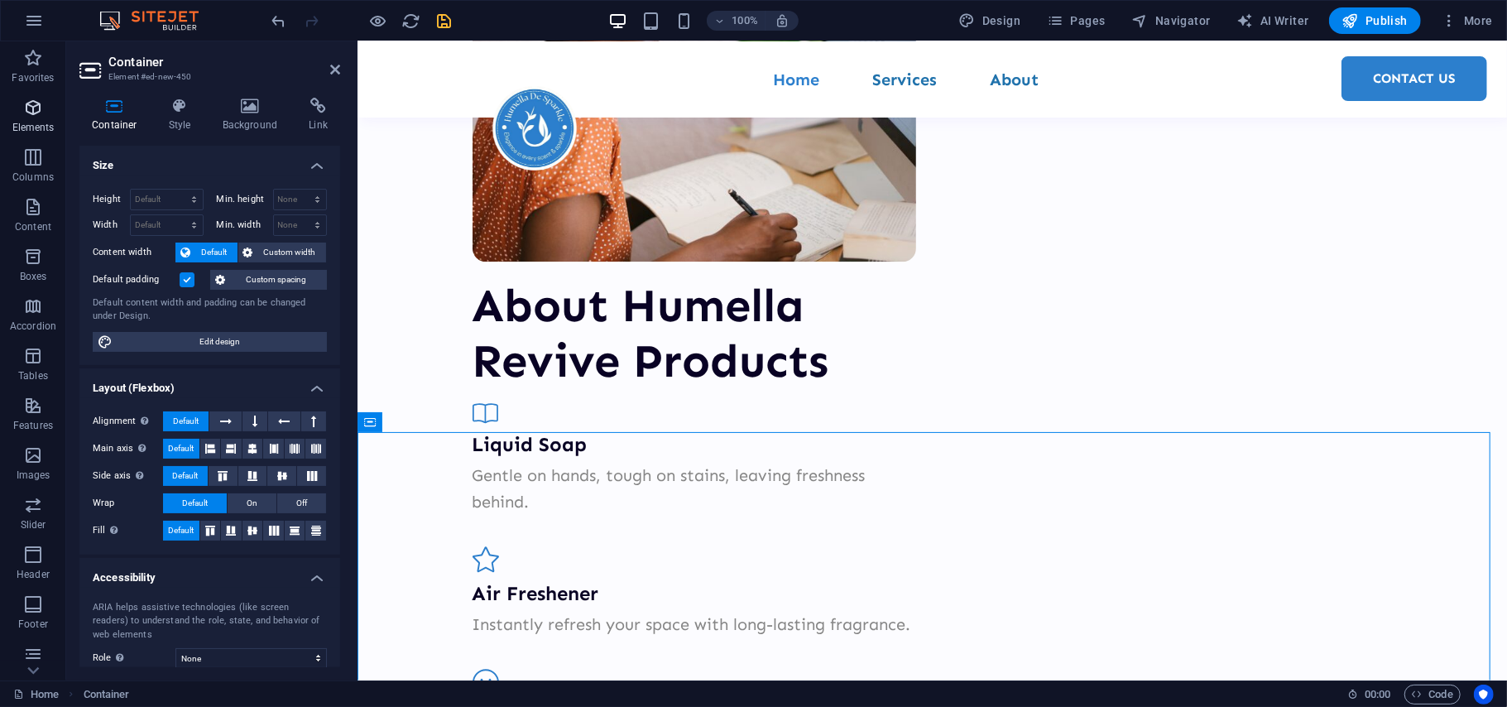
click at [17, 122] on p "Elements" at bounding box center [33, 127] width 42 height 13
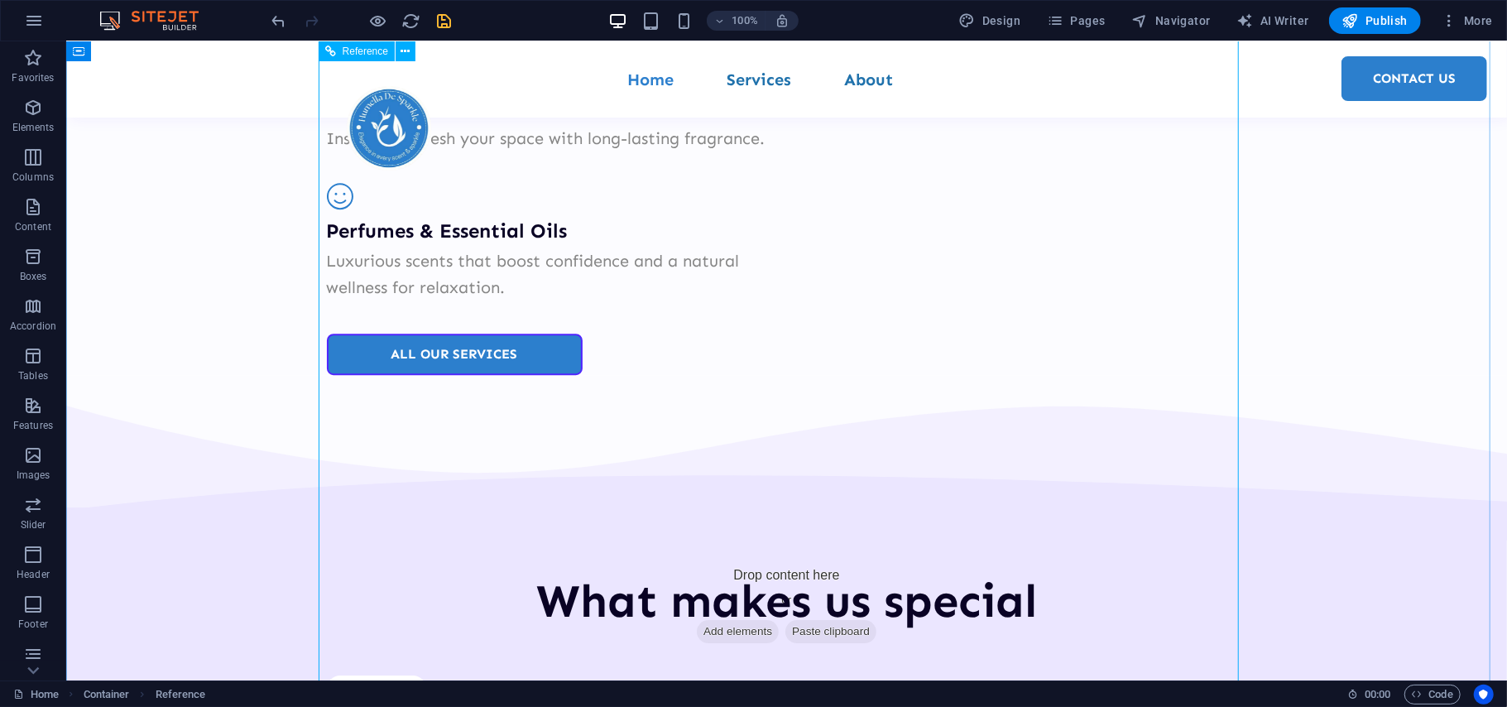
scroll to position [2936, 0]
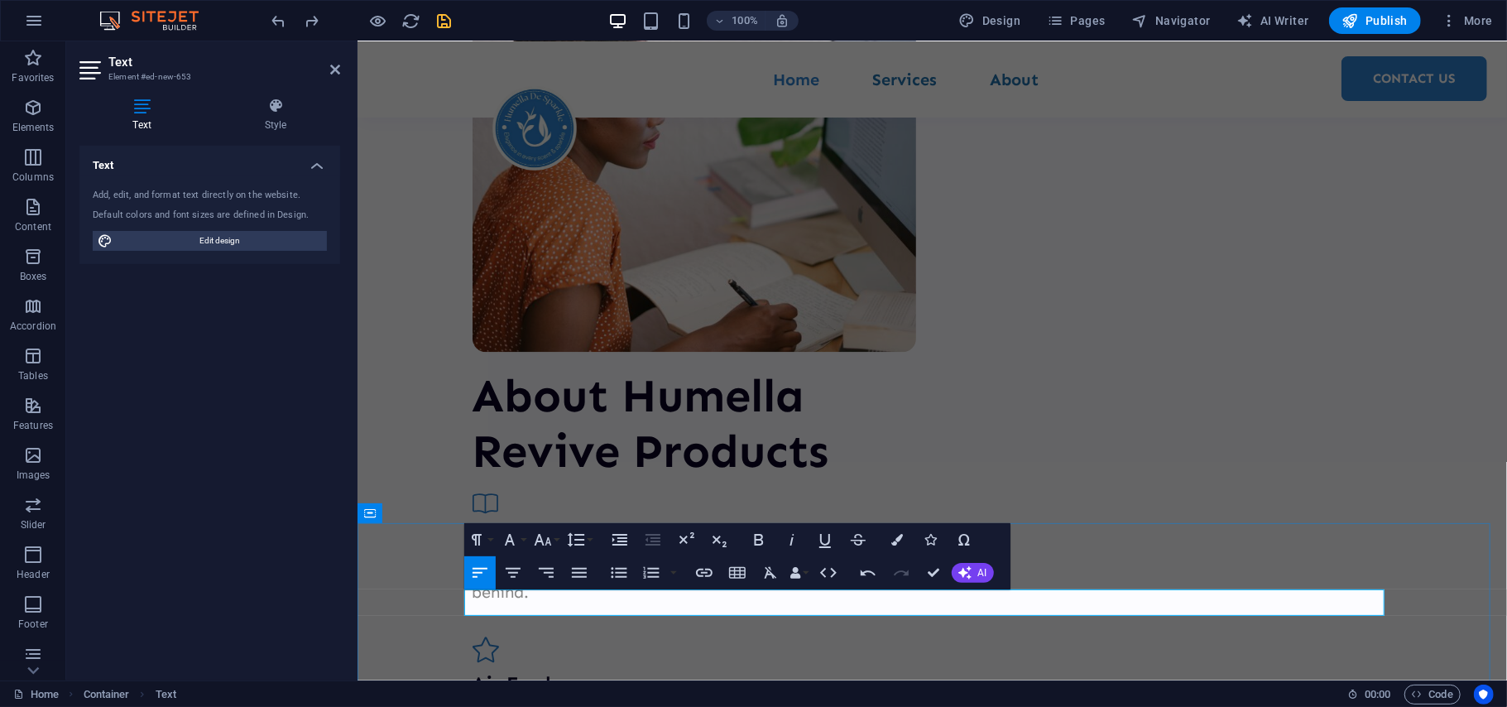
scroll to position [679, 7]
click at [508, 571] on icon "button" at bounding box center [513, 573] width 20 height 20
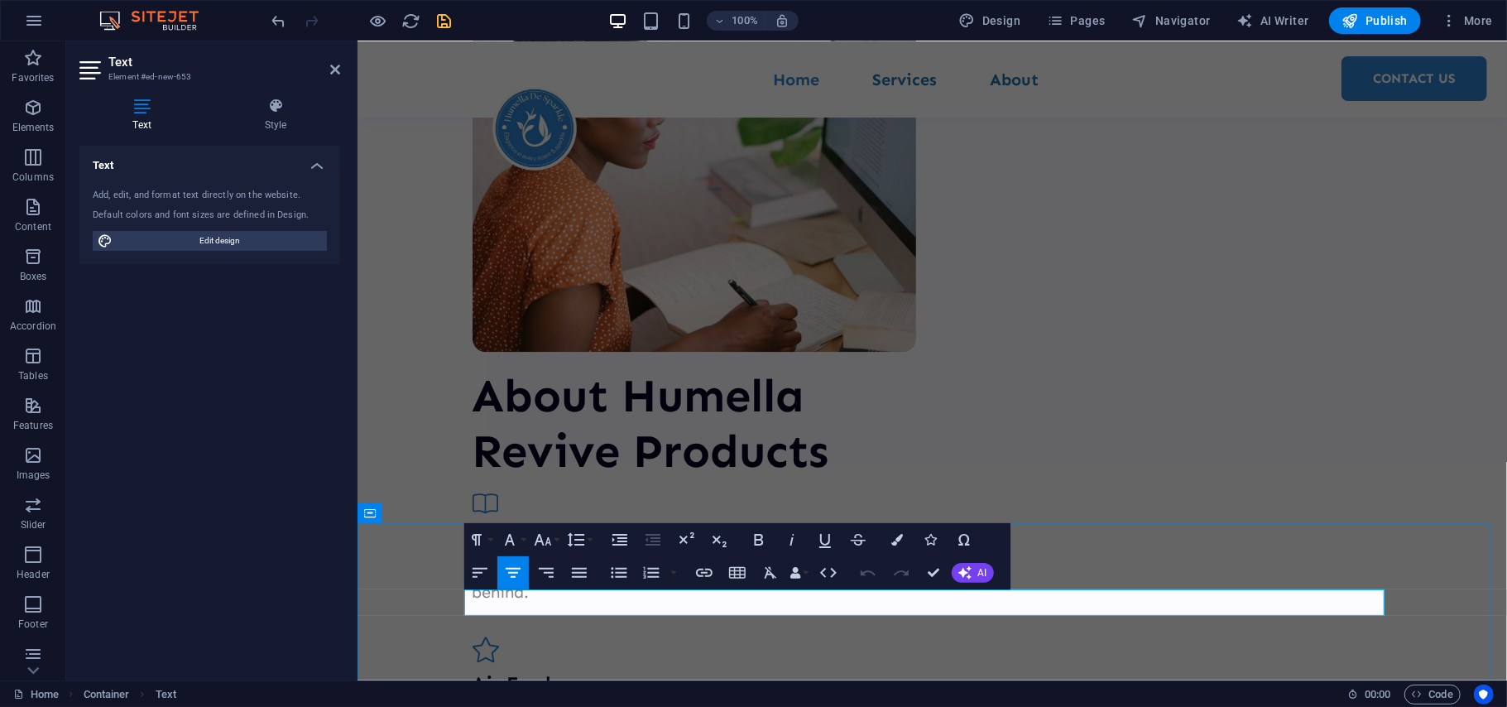
drag, startPoint x: 655, startPoint y: 599, endPoint x: 1269, endPoint y: 599, distance: 614.0
click at [554, 547] on button "Font Size" at bounding box center [545, 539] width 31 height 33
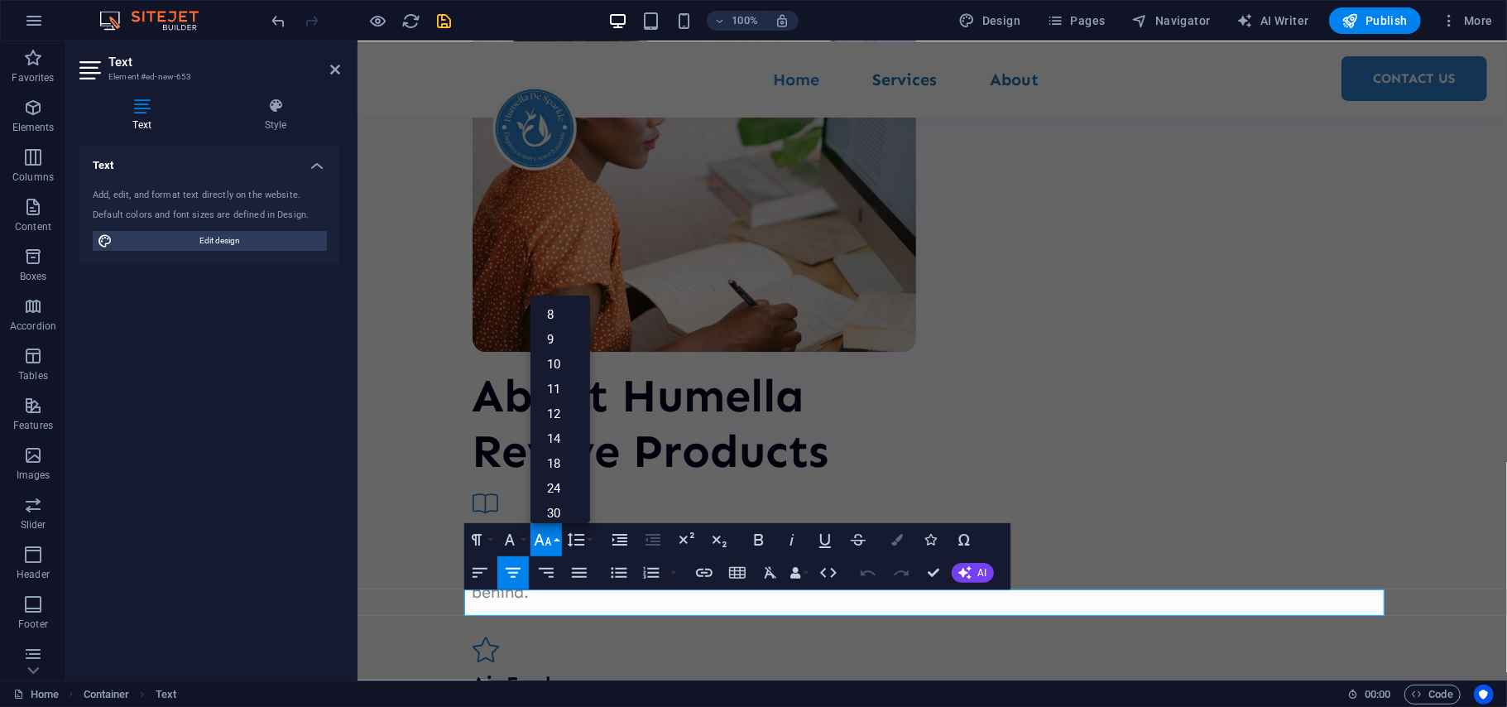
click at [900, 537] on icon "button" at bounding box center [898, 540] width 12 height 12
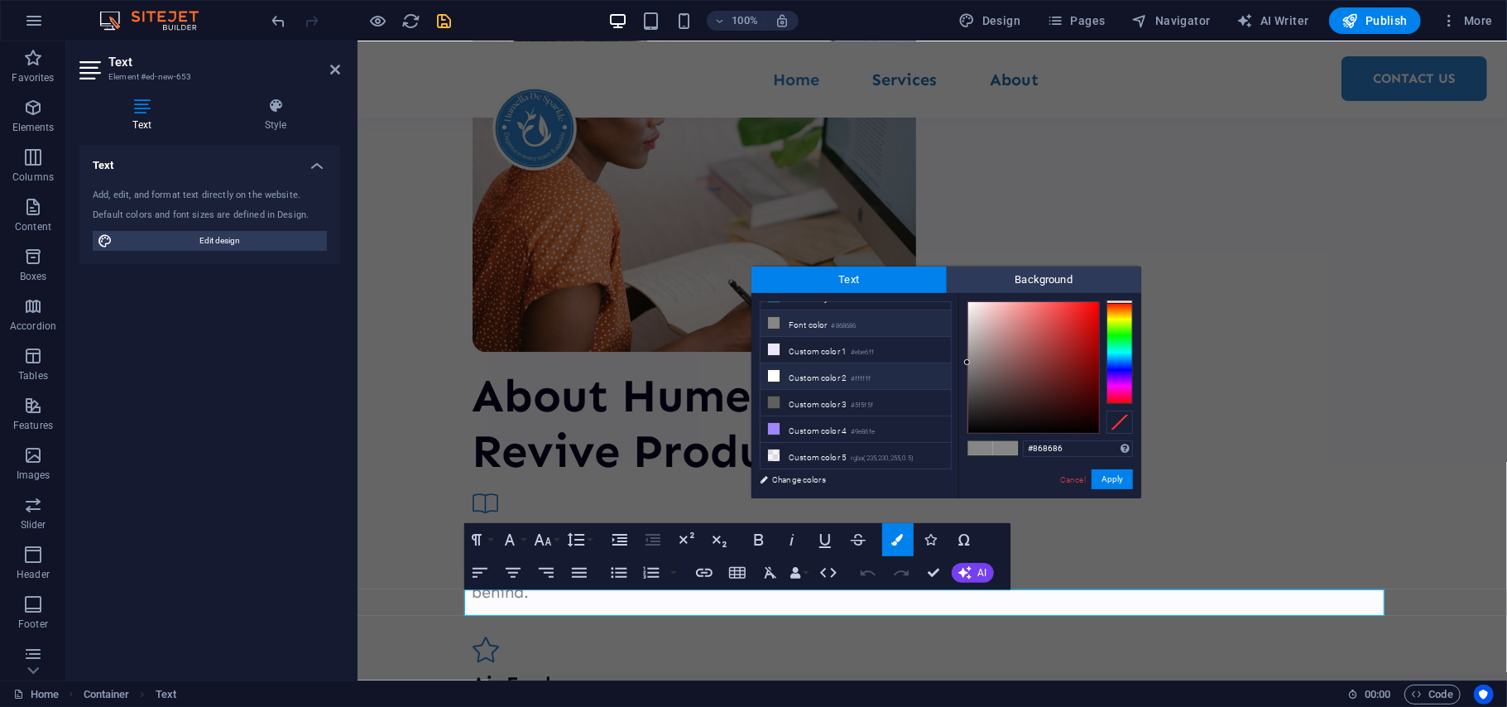
scroll to position [77, 0]
type input "#000000"
drag, startPoint x: 964, startPoint y: 364, endPoint x: 944, endPoint y: 470, distance: 107.8
click at [944, 470] on div "less Background color #fcfcff Primary color #2c7fcd Secondary color #2072ac Fon…" at bounding box center [946, 395] width 390 height 205
click at [1107, 475] on button "Apply" at bounding box center [1112, 479] width 41 height 20
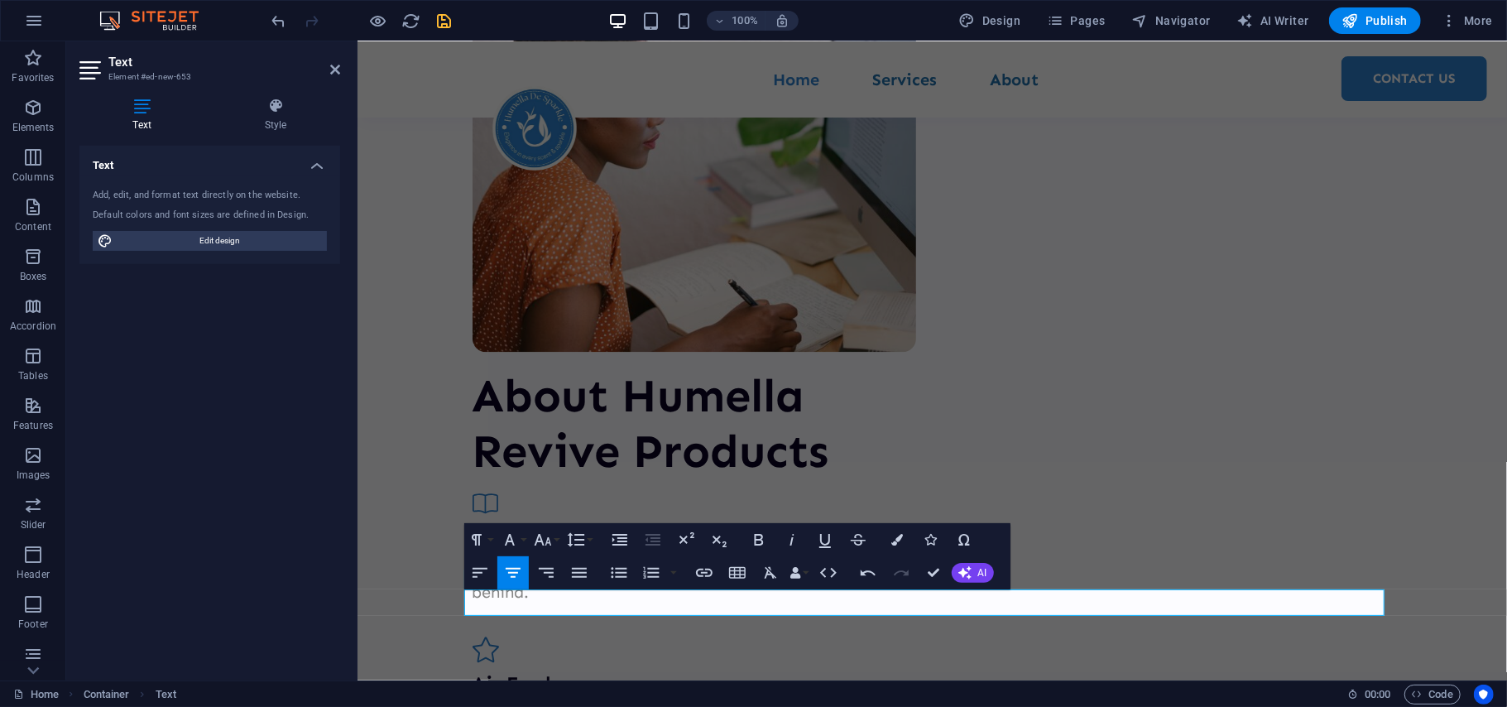
click at [1272, 528] on div "H1 Unequal Columns Container Menu Bar Spacer Spacer Button series Container Con…" at bounding box center [931, 360] width 1149 height 639
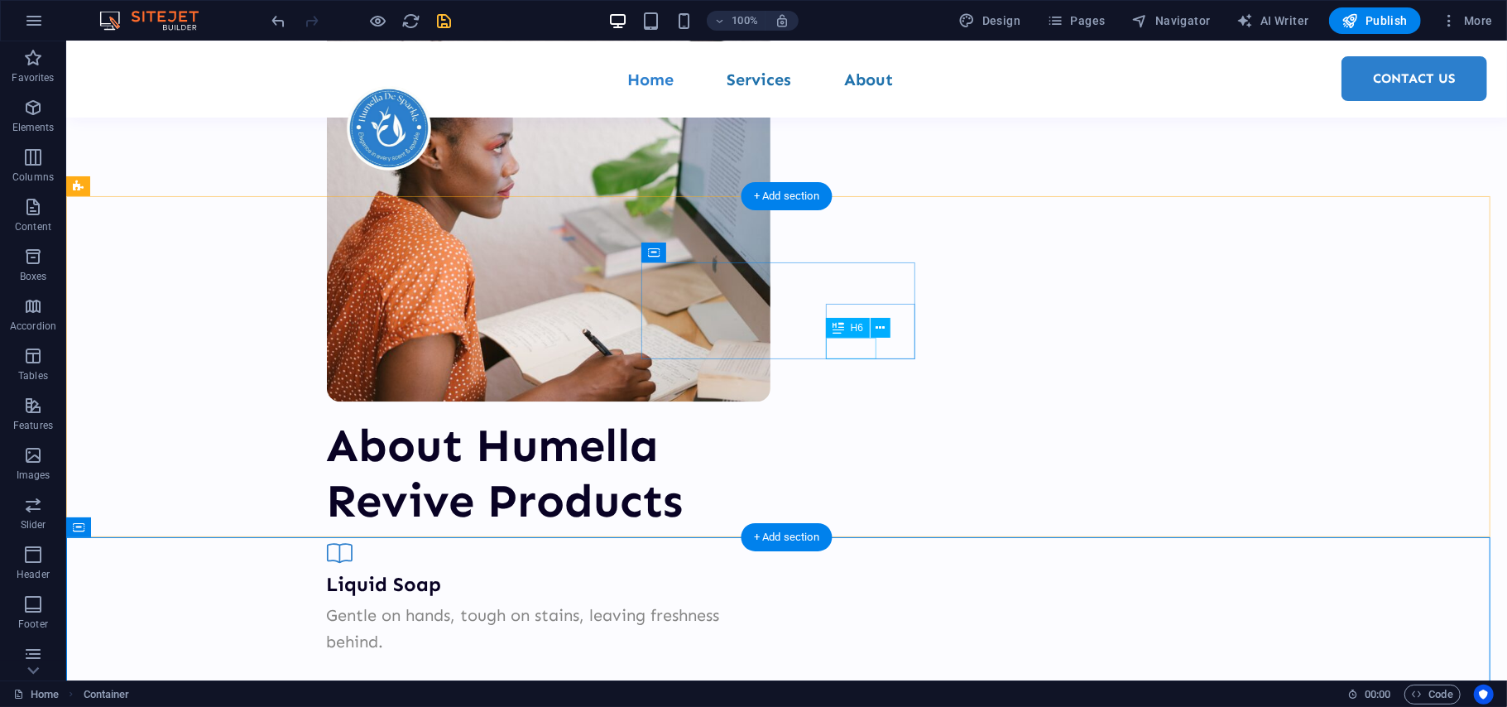
scroll to position [2936, 0]
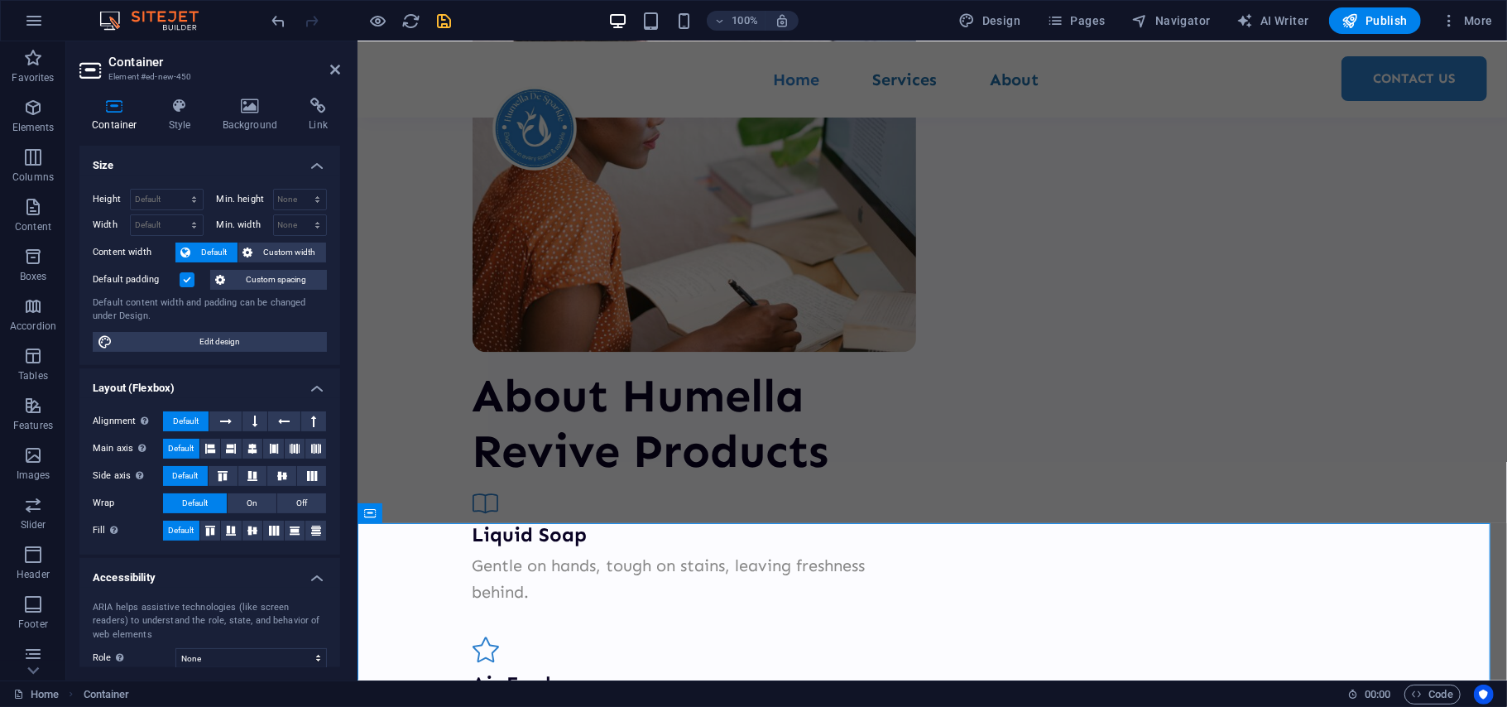
click at [185, 278] on label at bounding box center [187, 279] width 15 height 15
click at [0, 0] on input "Default padding" at bounding box center [0, 0] width 0 height 0
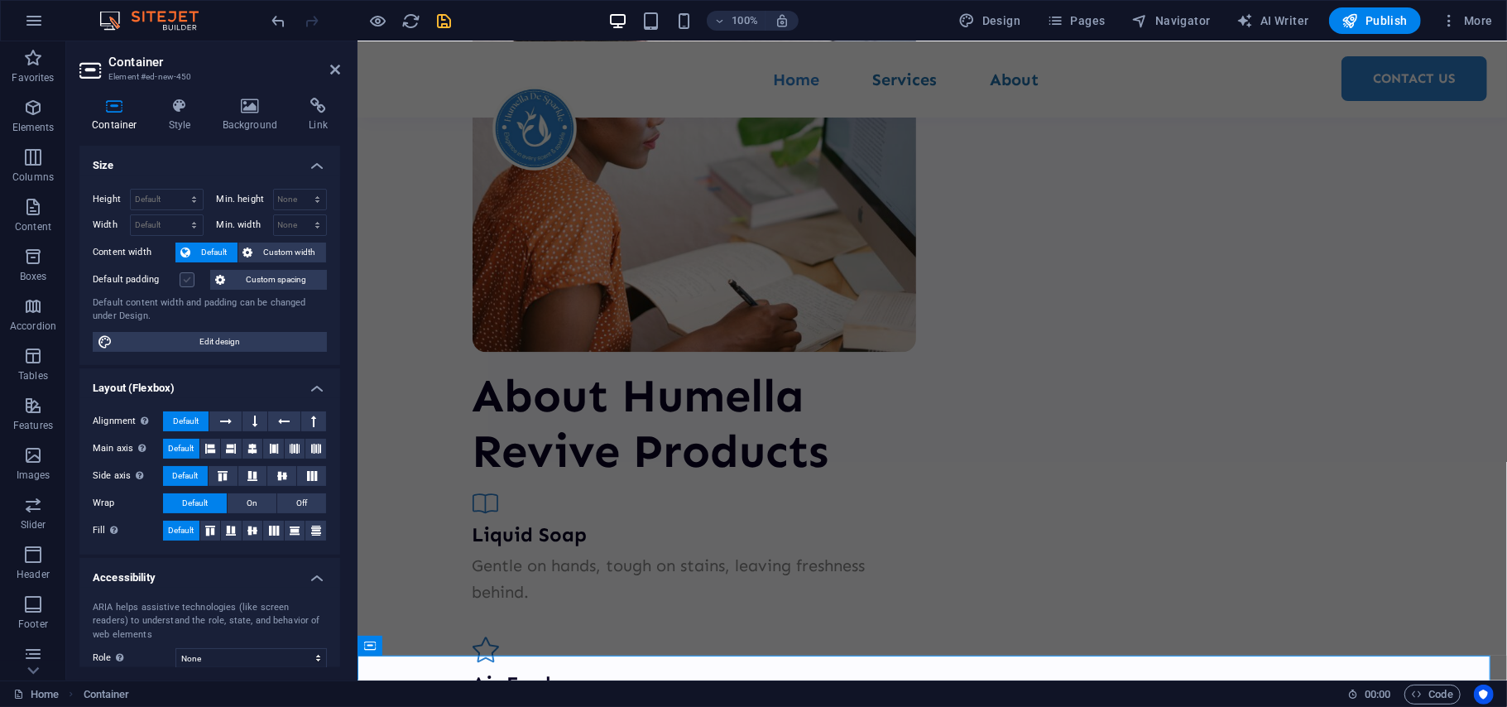
scroll to position [2804, 0]
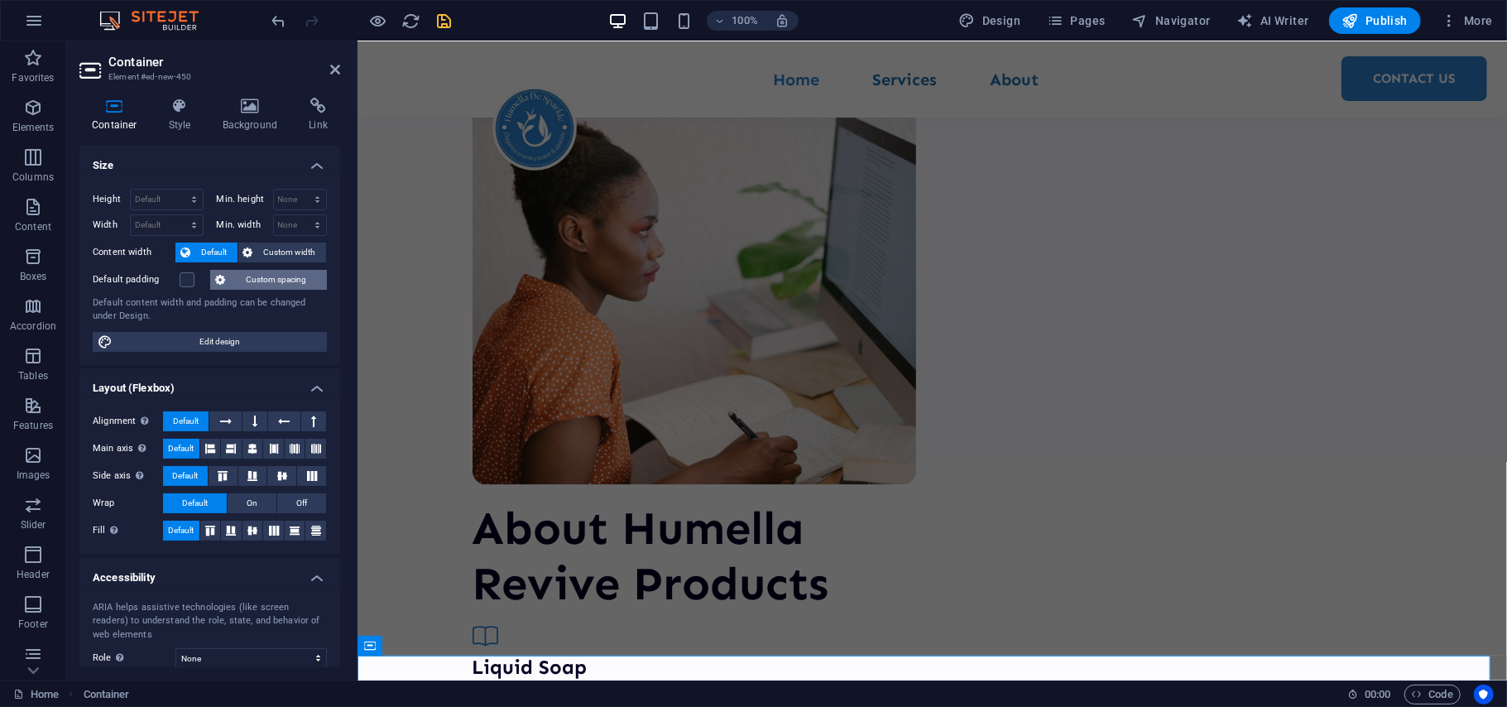
click at [257, 278] on span "Custom spacing" at bounding box center [276, 280] width 92 height 20
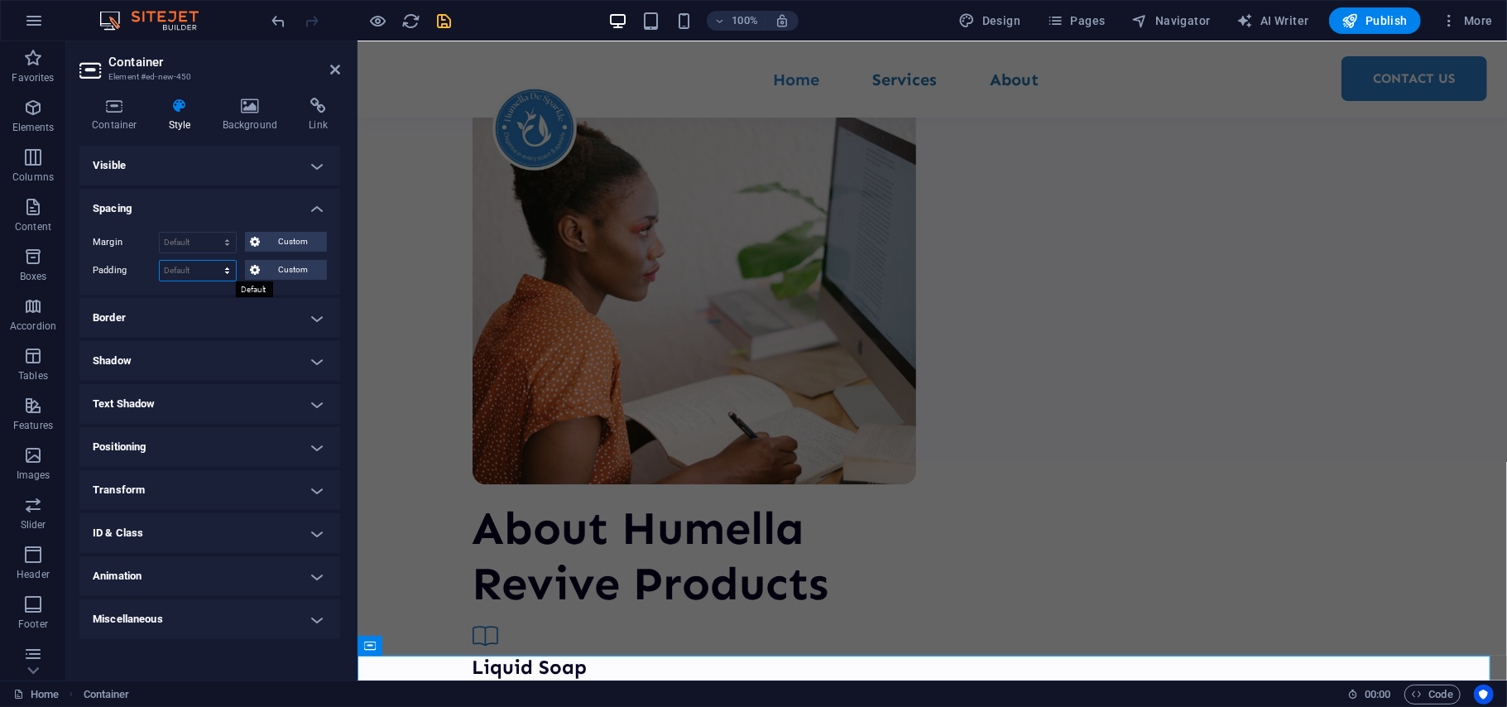
click at [189, 272] on select "Default px rem % vh vw Custom" at bounding box center [198, 271] width 76 height 20
select select "px"
click at [213, 261] on select "Default px rem % vh vw Custom" at bounding box center [198, 271] width 76 height 20
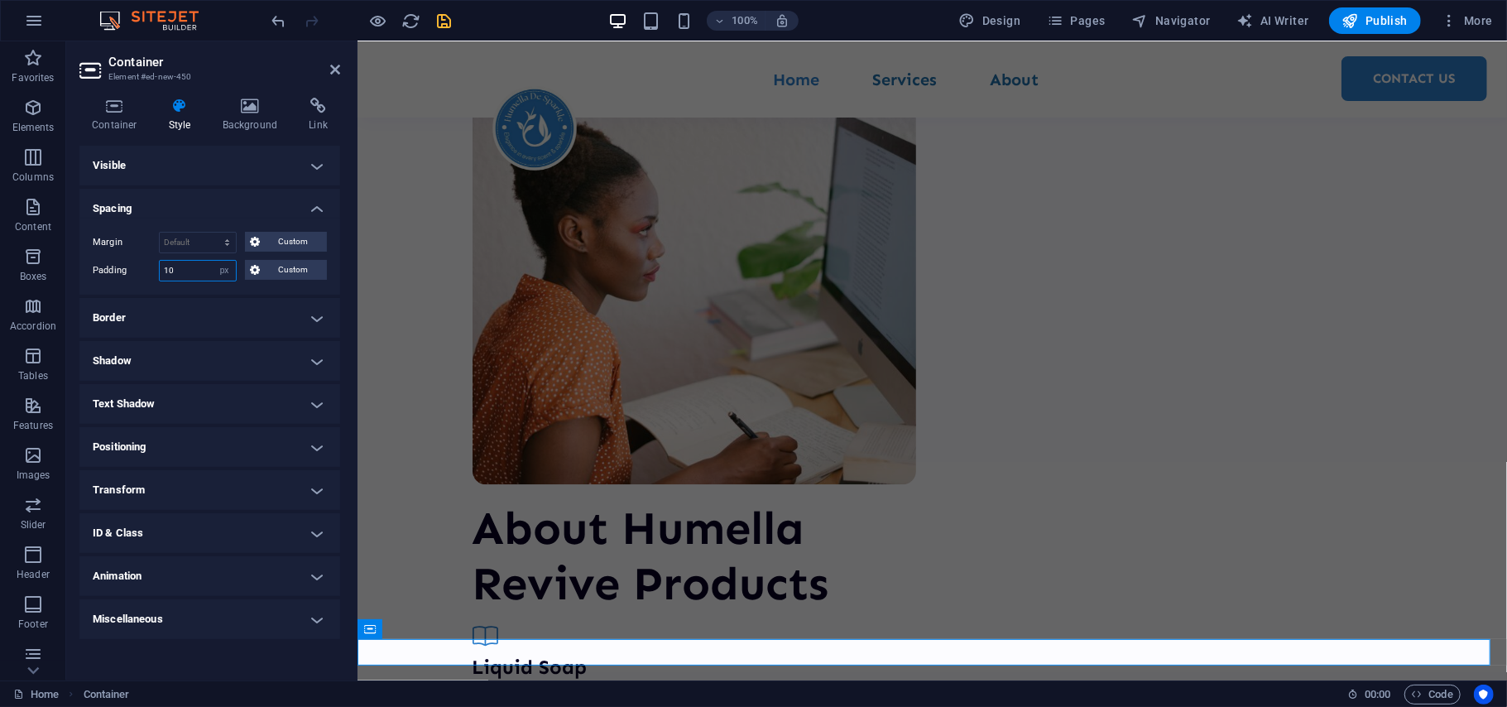
scroll to position [2820, 0]
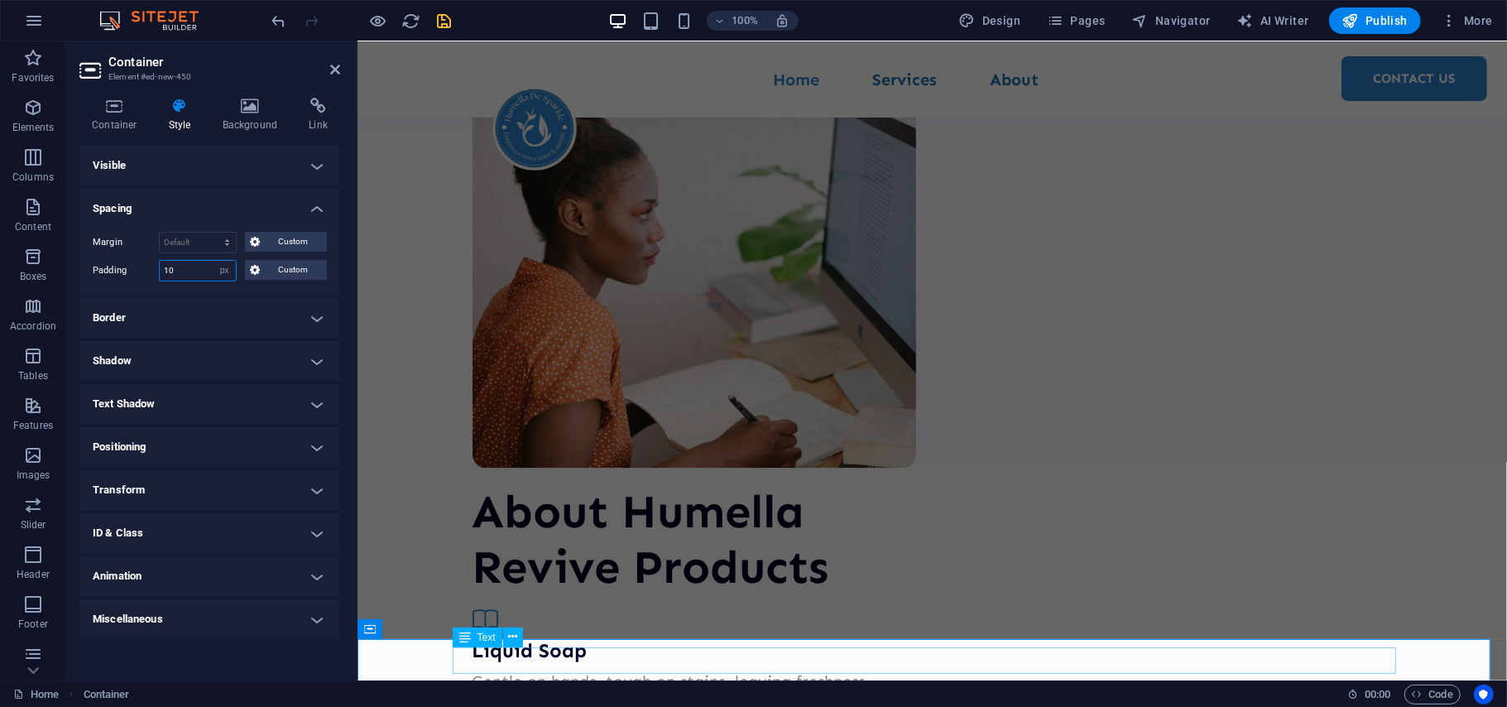
type input "10"
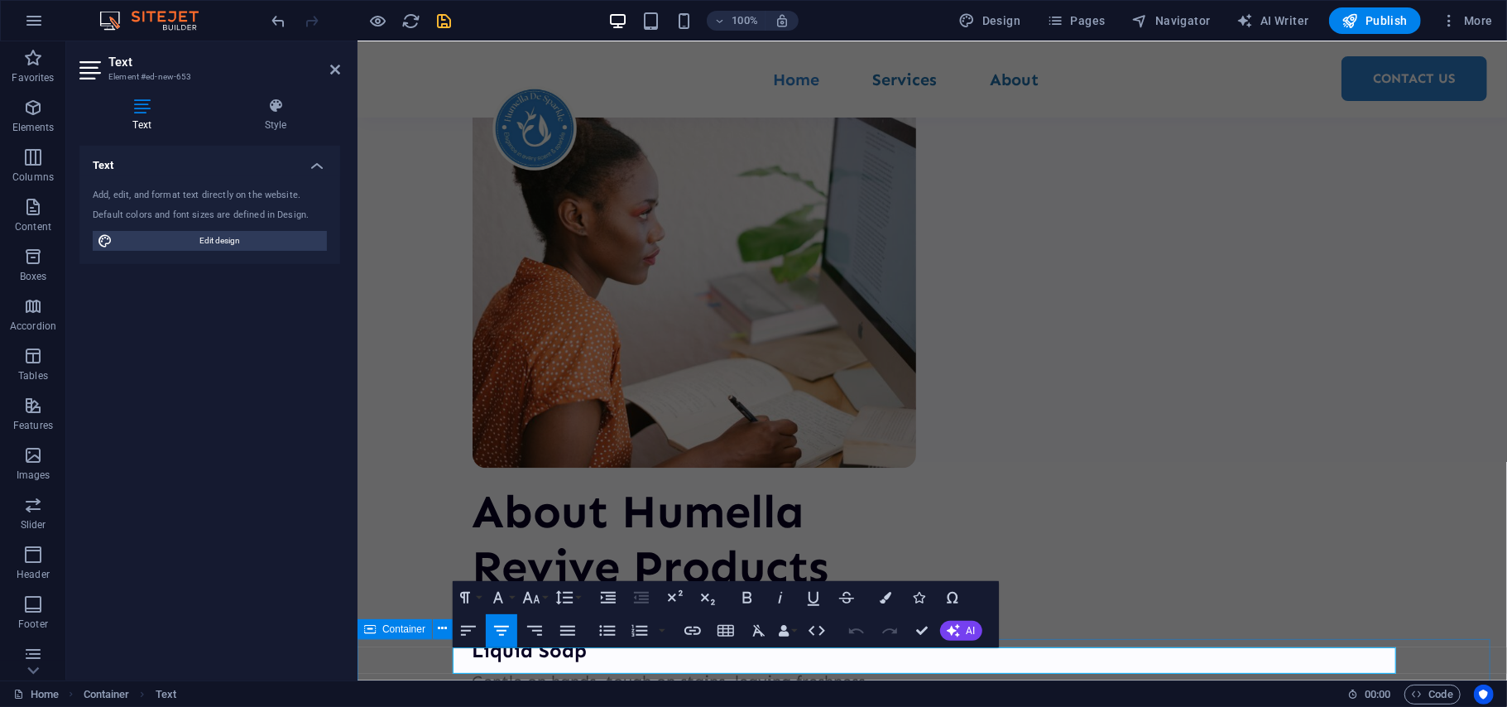
select select "px"
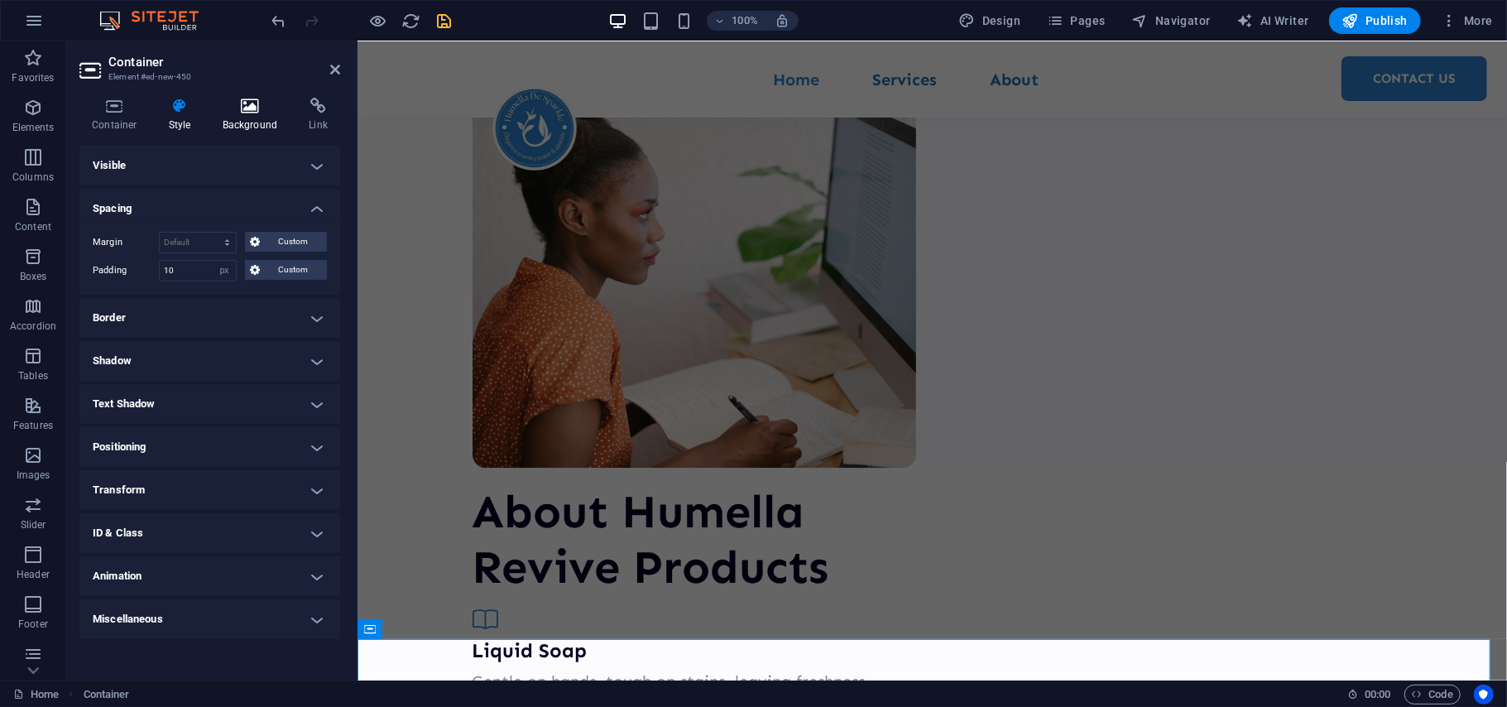
click at [249, 106] on icon at bounding box center [250, 106] width 80 height 17
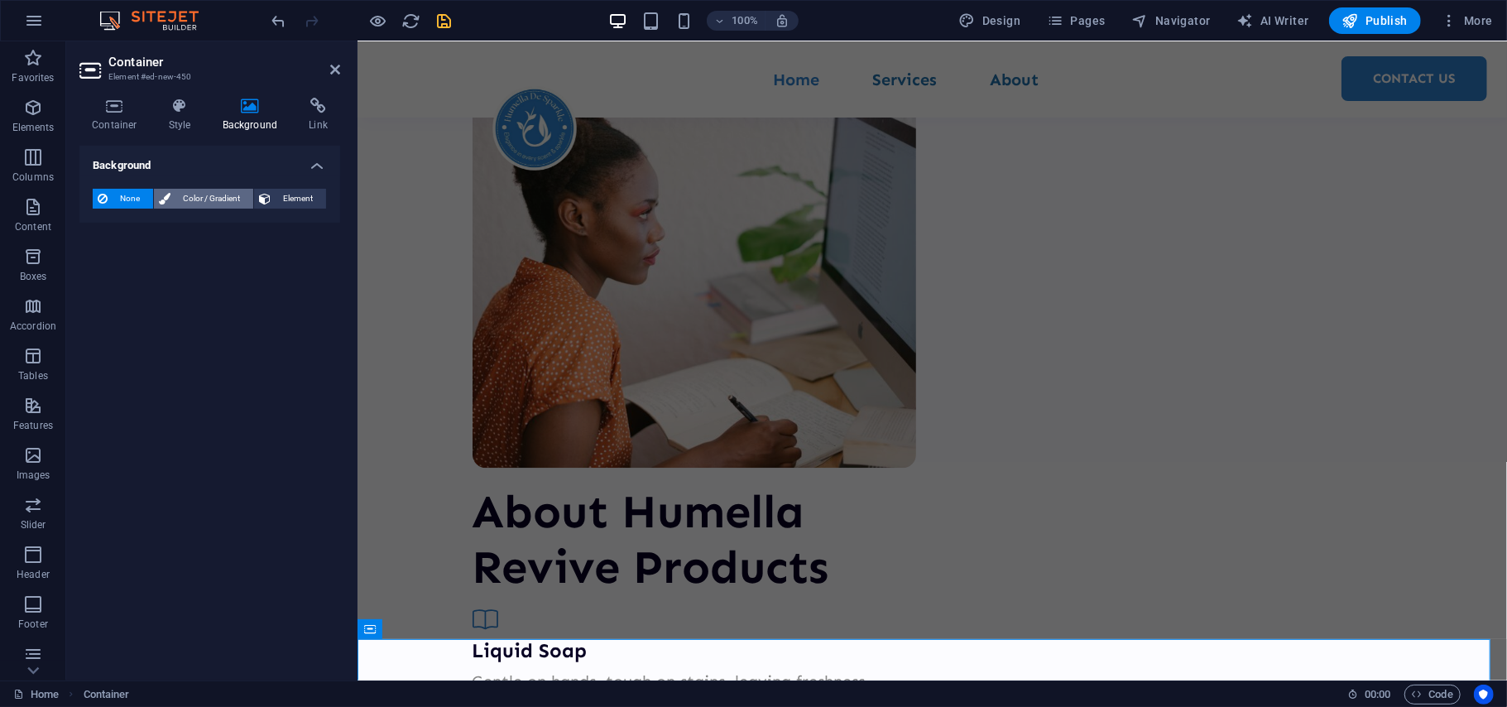
click at [190, 197] on span "Color / Gradient" at bounding box center [211, 199] width 73 height 20
click at [98, 266] on span at bounding box center [103, 265] width 18 height 18
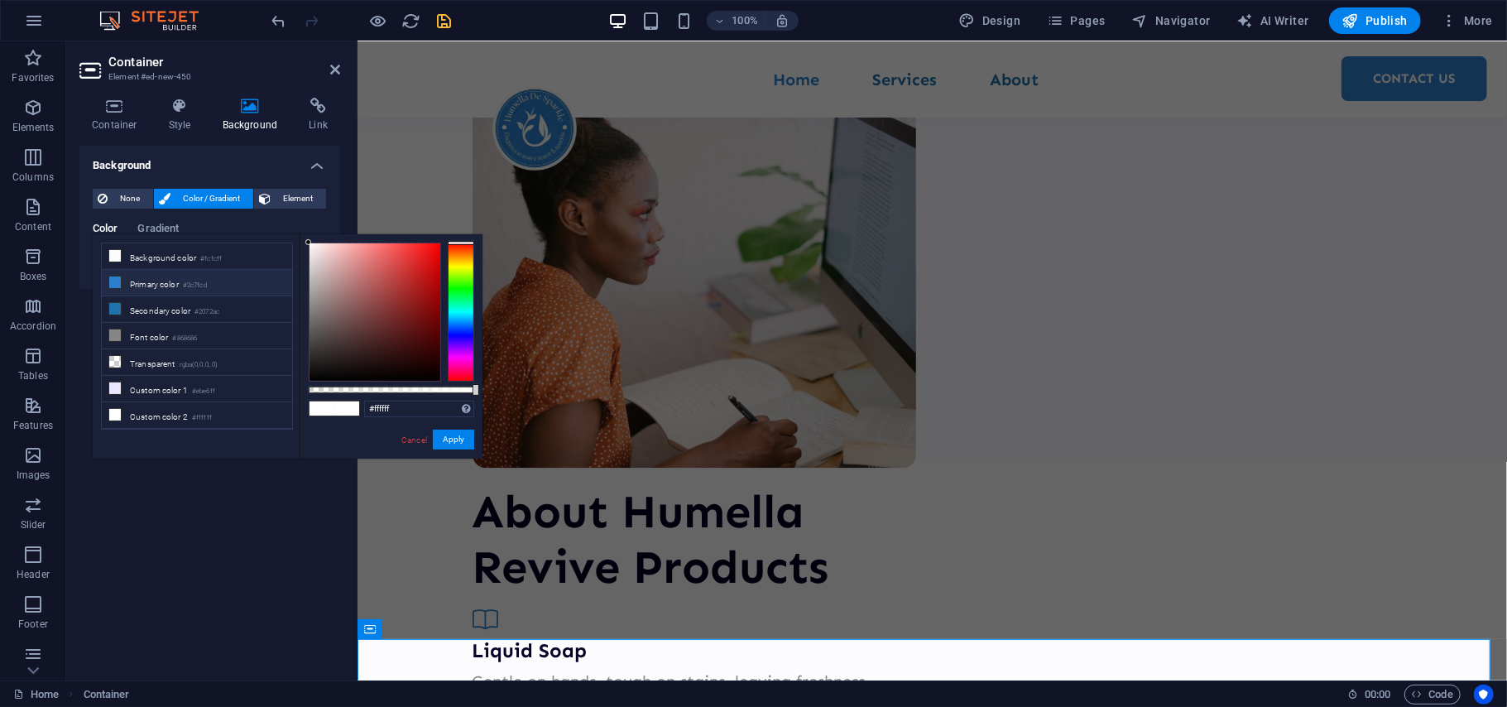
click at [180, 288] on li "Primary color #2c7fcd" at bounding box center [197, 283] width 190 height 26
type input "#2c7fcd"
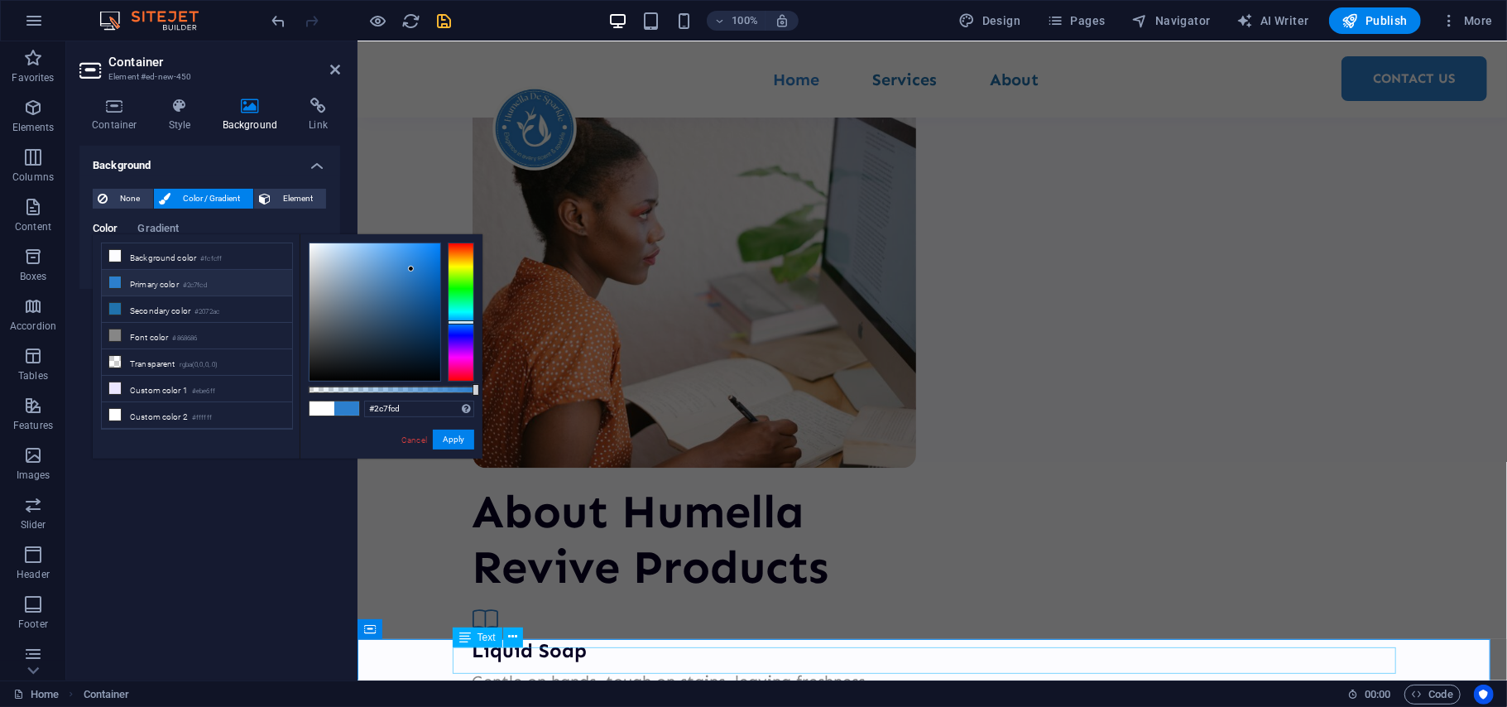
drag, startPoint x: 668, startPoint y: 661, endPoint x: 967, endPoint y: 661, distance: 299.6
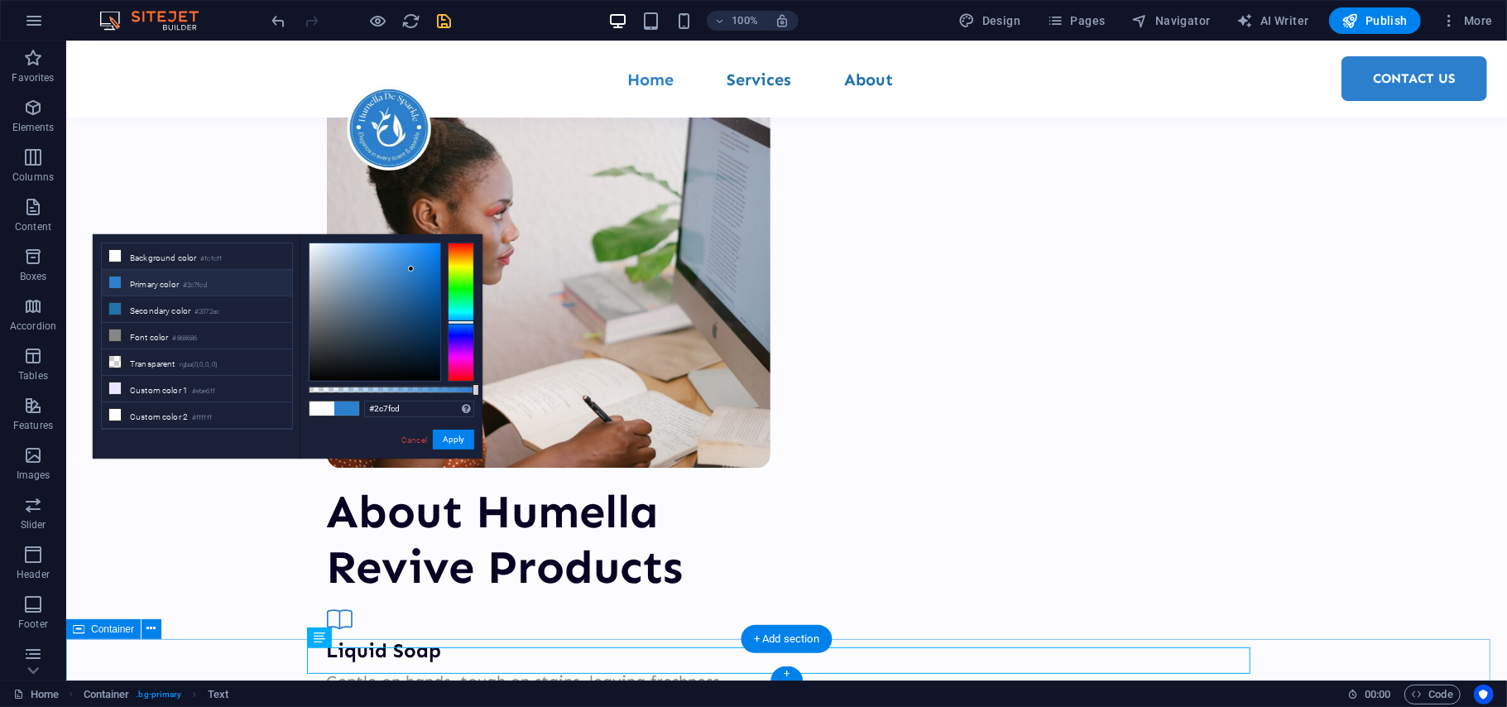
drag, startPoint x: 367, startPoint y: 658, endPoint x: 797, endPoint y: 656, distance: 430.3
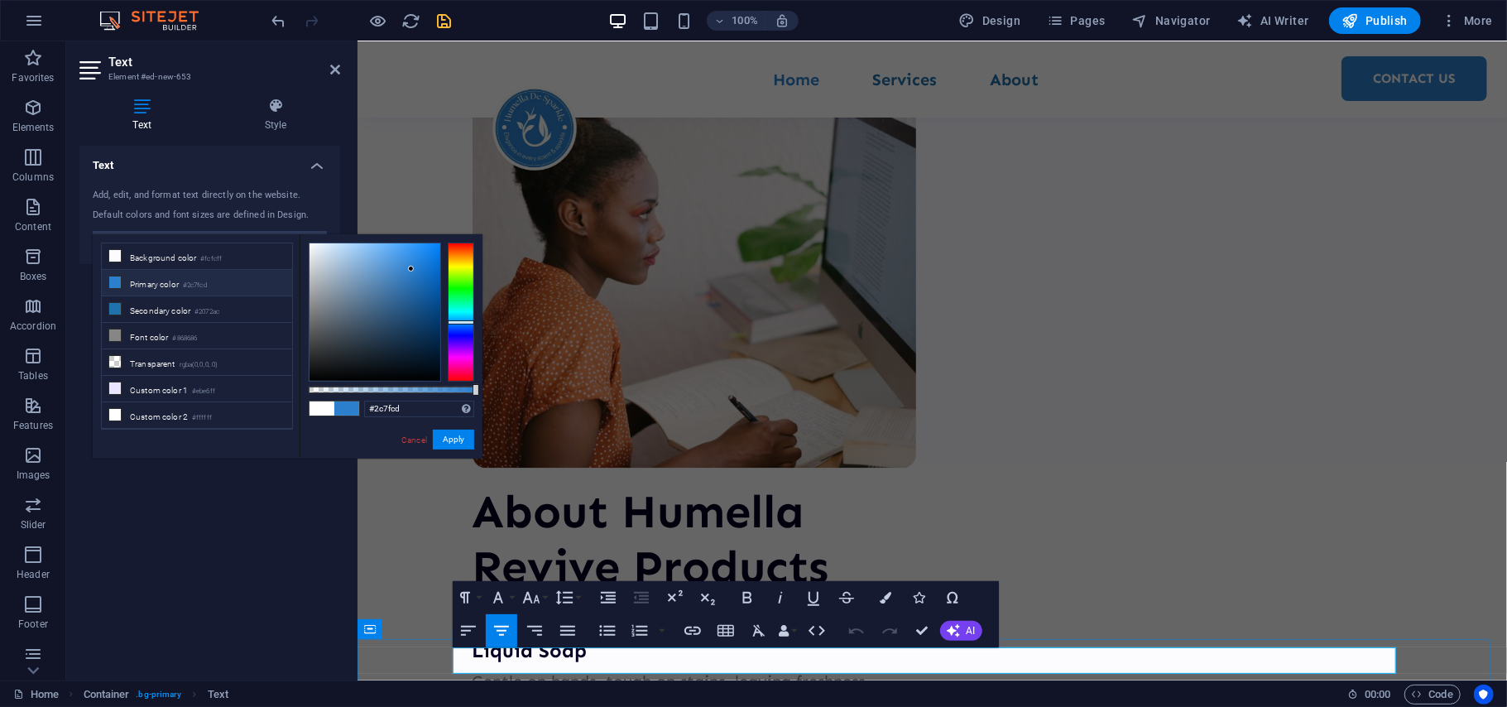
drag, startPoint x: 660, startPoint y: 661, endPoint x: 1192, endPoint y: 655, distance: 532.1
click at [892, 597] on button "Colors" at bounding box center [886, 597] width 31 height 33
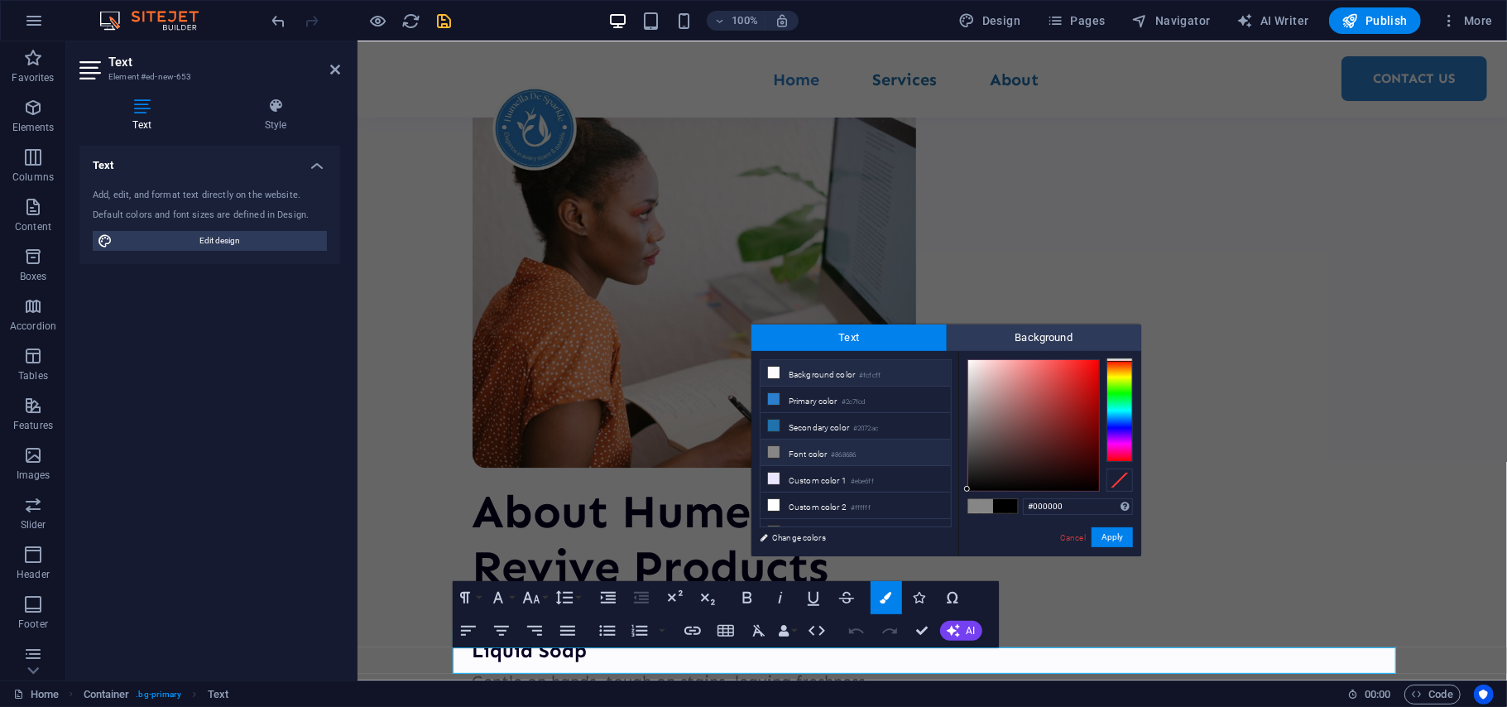
click at [803, 368] on li "Background color #fcfcff" at bounding box center [856, 373] width 190 height 26
type input "#fcfcff"
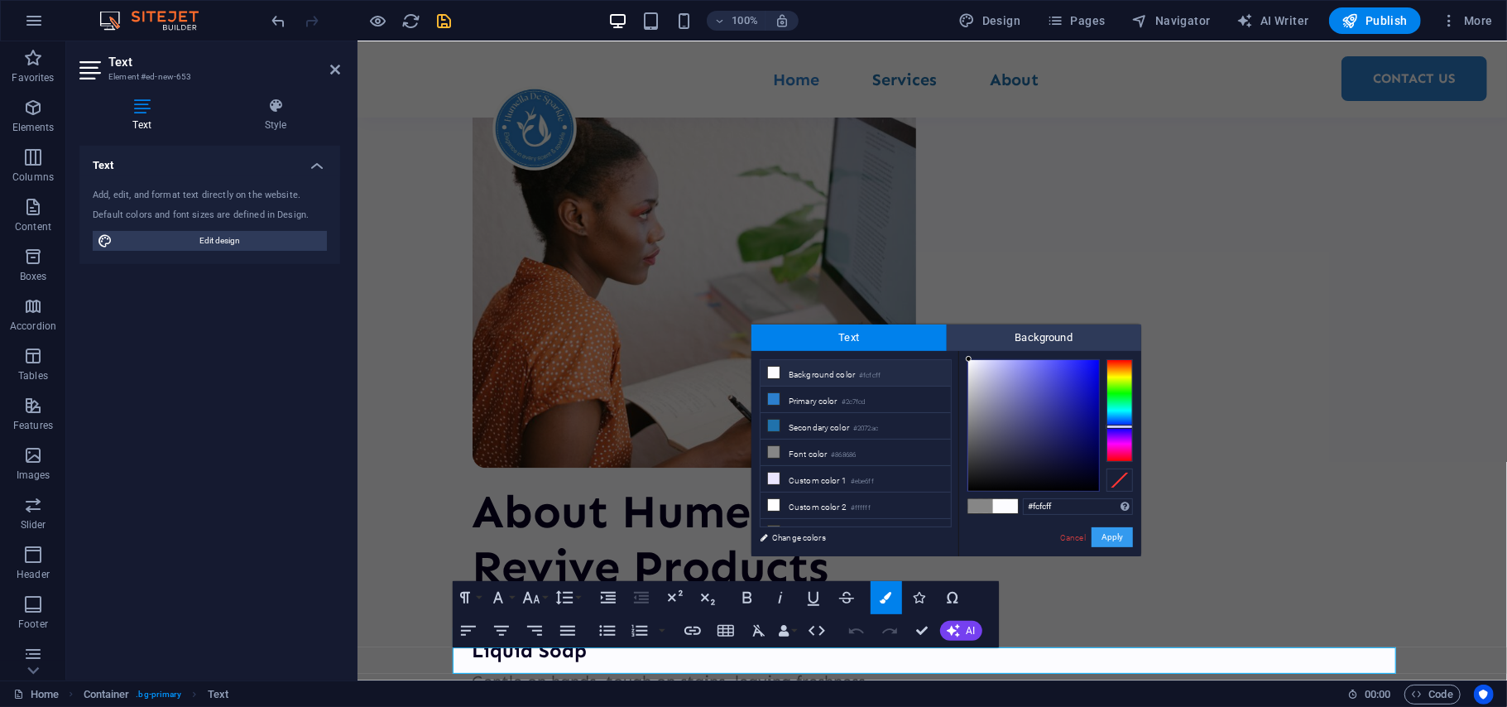
click at [1119, 530] on button "Apply" at bounding box center [1112, 537] width 41 height 20
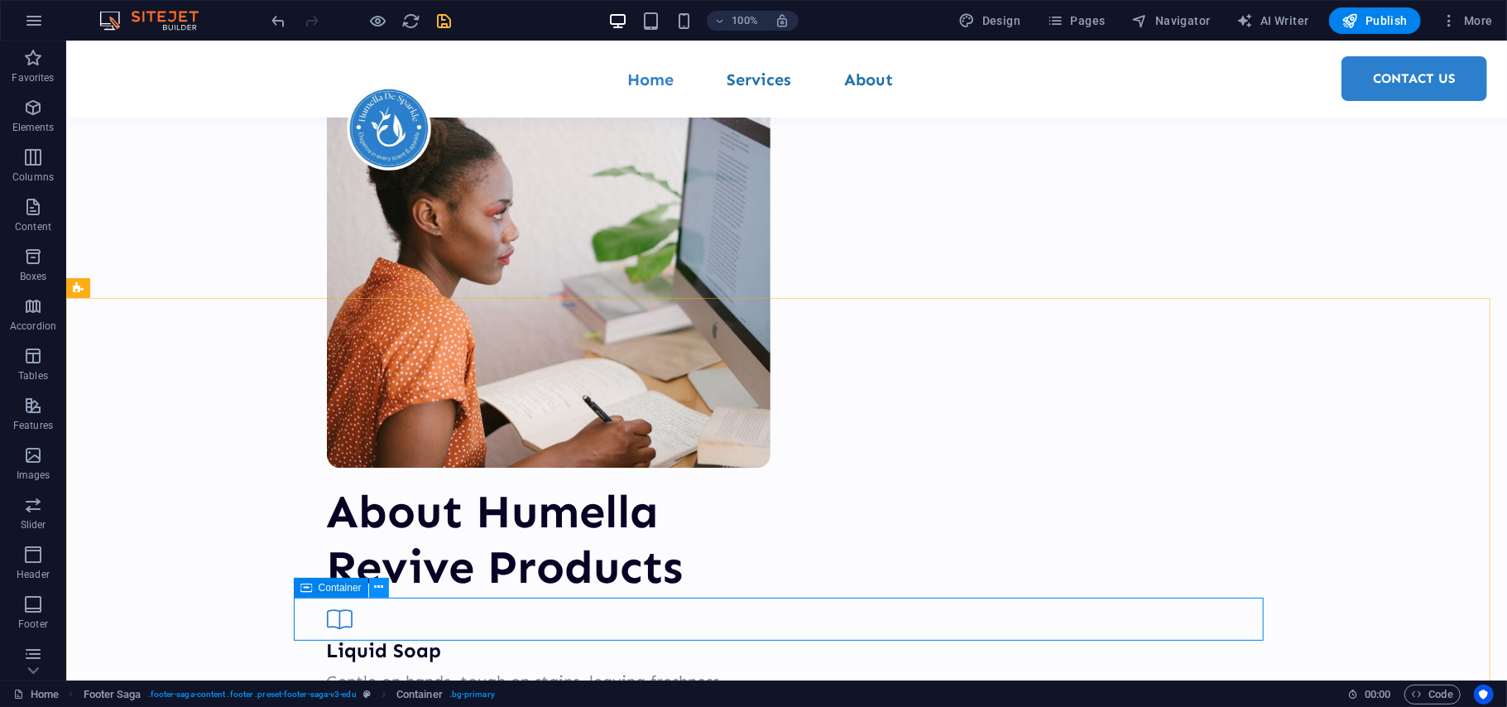
click at [378, 593] on icon at bounding box center [378, 586] width 9 height 17
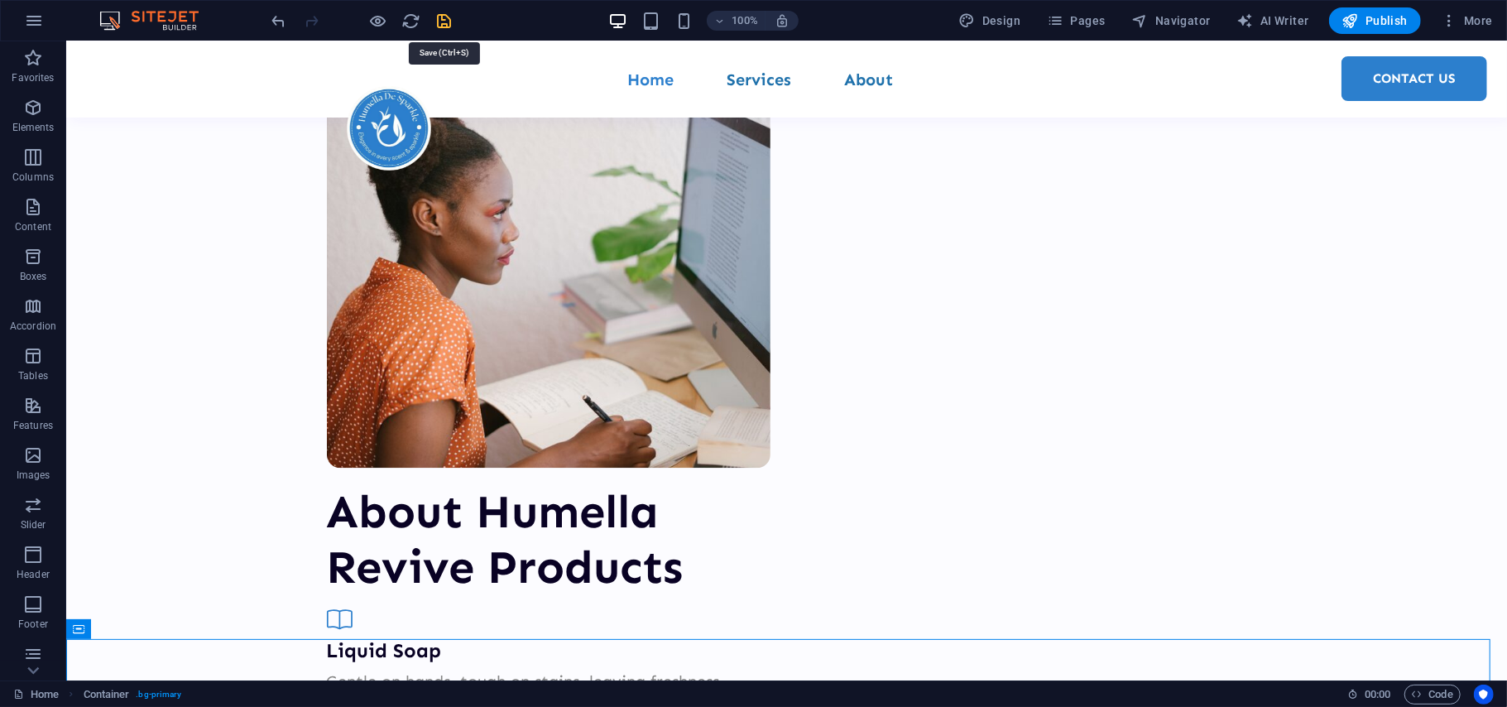
click at [438, 28] on icon "save" at bounding box center [444, 21] width 19 height 19
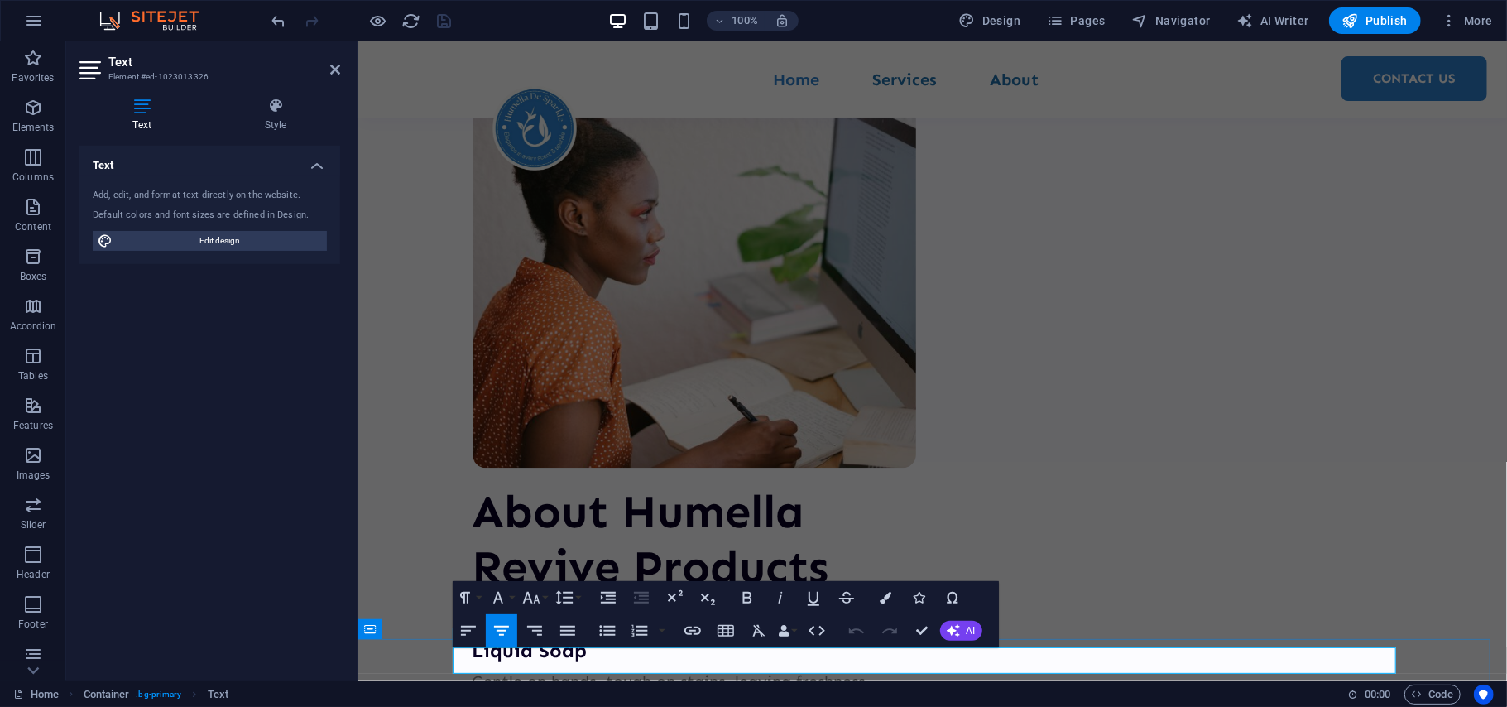
drag, startPoint x: 1219, startPoint y: 660, endPoint x: 962, endPoint y: 675, distance: 257.0
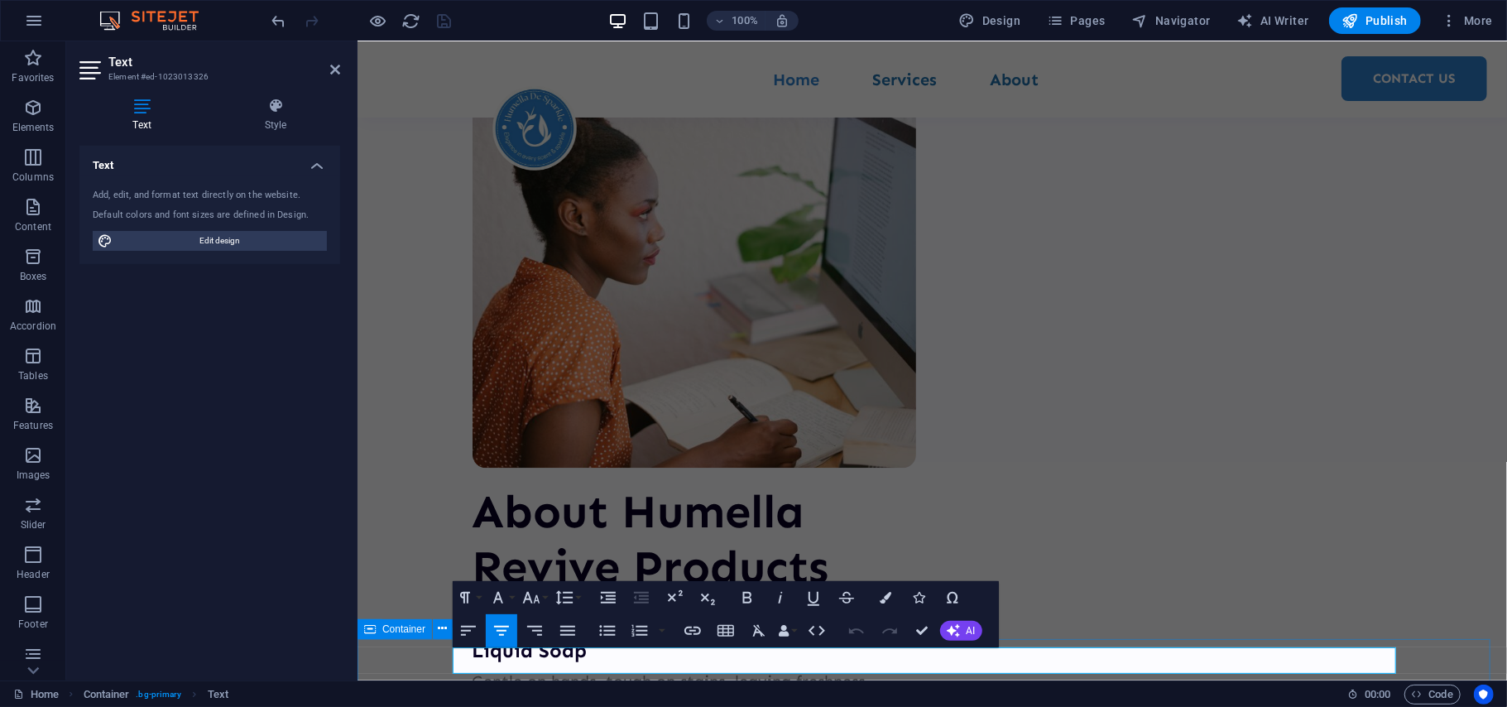
drag, startPoint x: 1189, startPoint y: 660, endPoint x: 960, endPoint y: 669, distance: 229.4
click at [696, 633] on icon "button" at bounding box center [692, 630] width 17 height 8
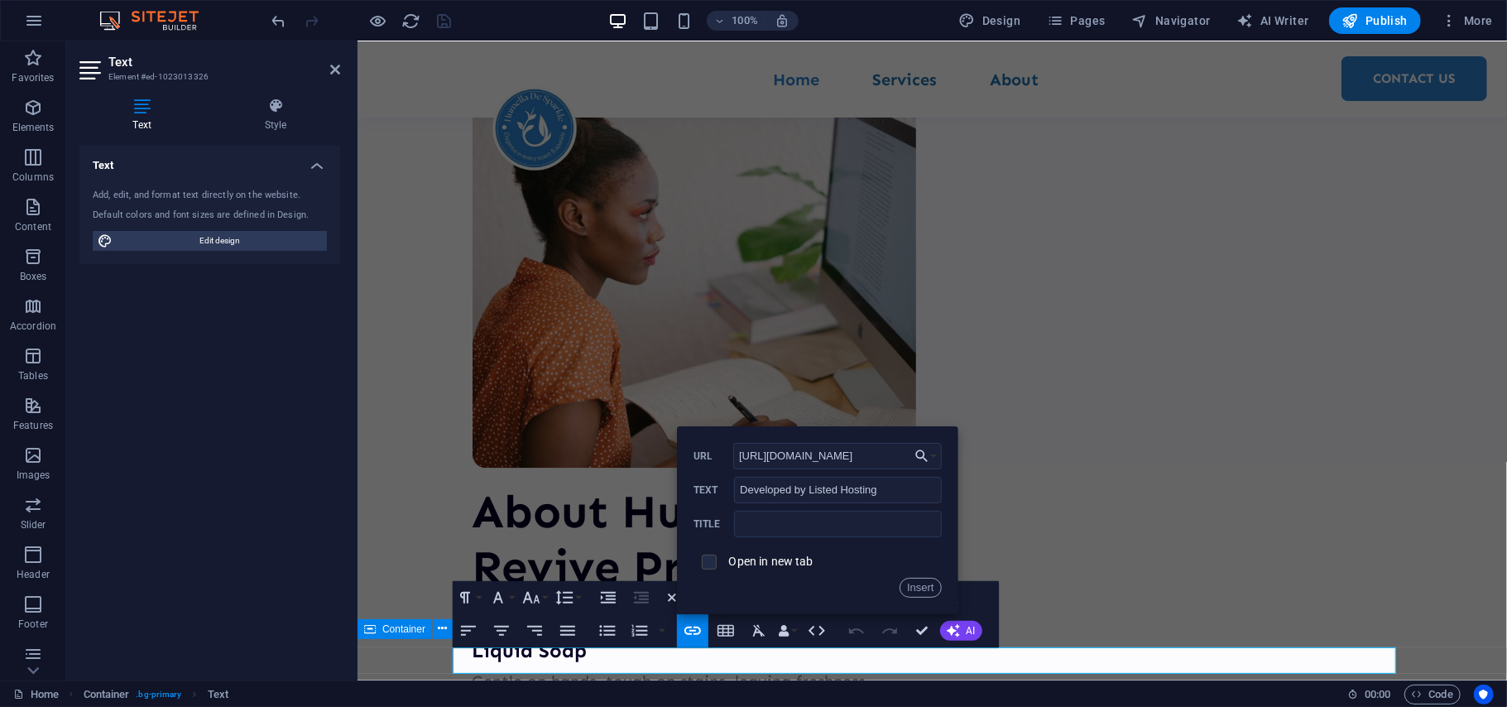
type input "[URL][DOMAIN_NAME]"
click at [703, 561] on input "checkbox" at bounding box center [706, 559] width 15 height 15
checkbox input "true"
click at [925, 589] on button "Insert" at bounding box center [921, 588] width 42 height 20
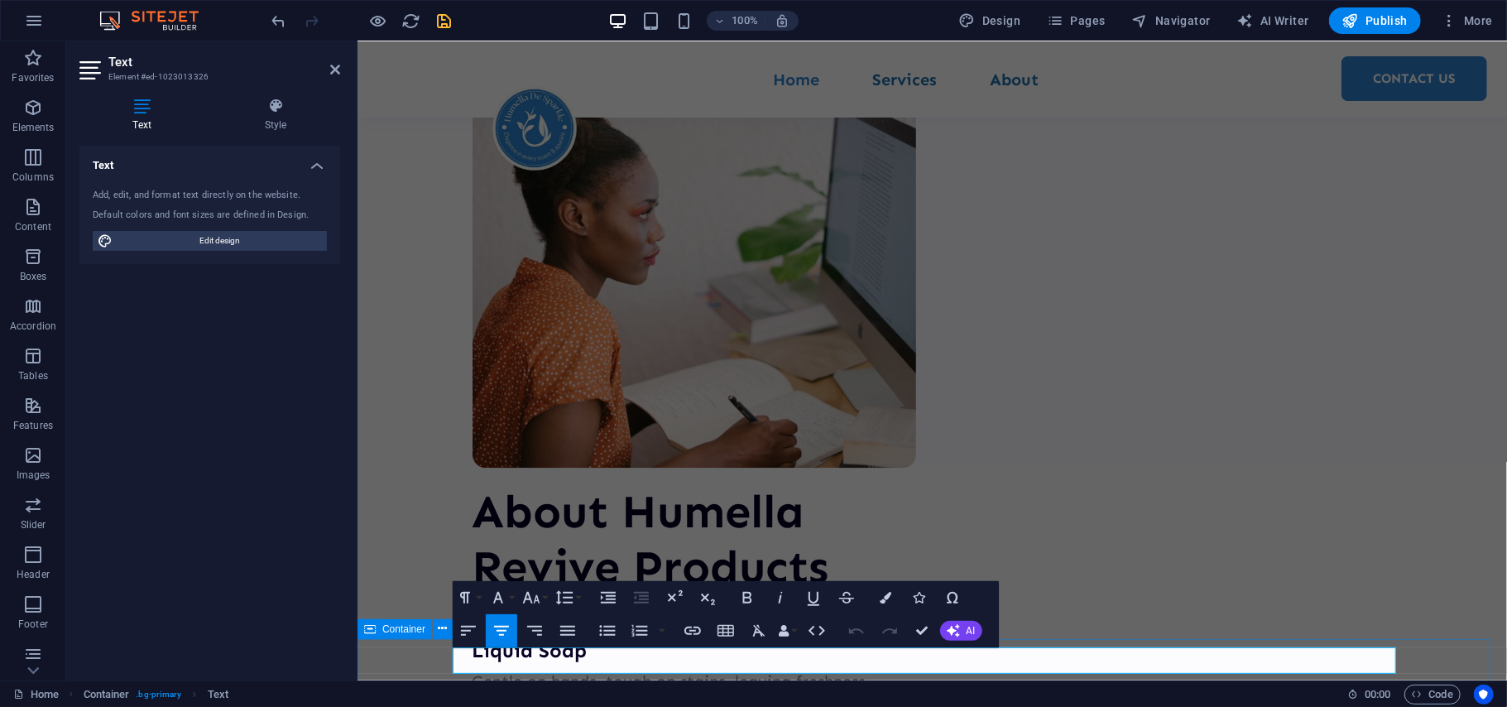
drag, startPoint x: 1188, startPoint y: 666, endPoint x: 960, endPoint y: 662, distance: 228.4
click at [882, 596] on icon "button" at bounding box center [886, 598] width 12 height 12
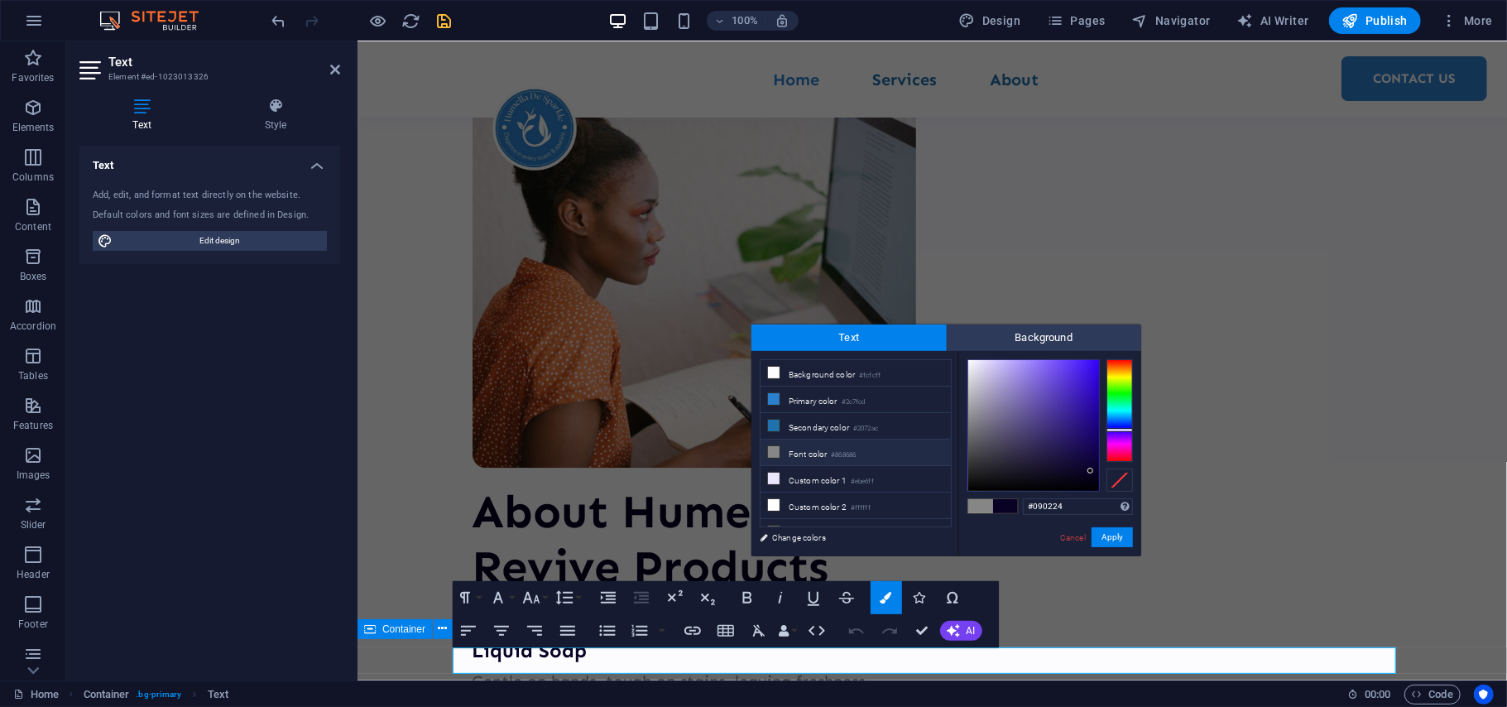
type input "#f5f4fa"
click at [971, 362] on div at bounding box center [1033, 425] width 131 height 131
click at [1104, 535] on button "Apply" at bounding box center [1112, 537] width 41 height 20
